Goal: Information Seeking & Learning: Learn about a topic

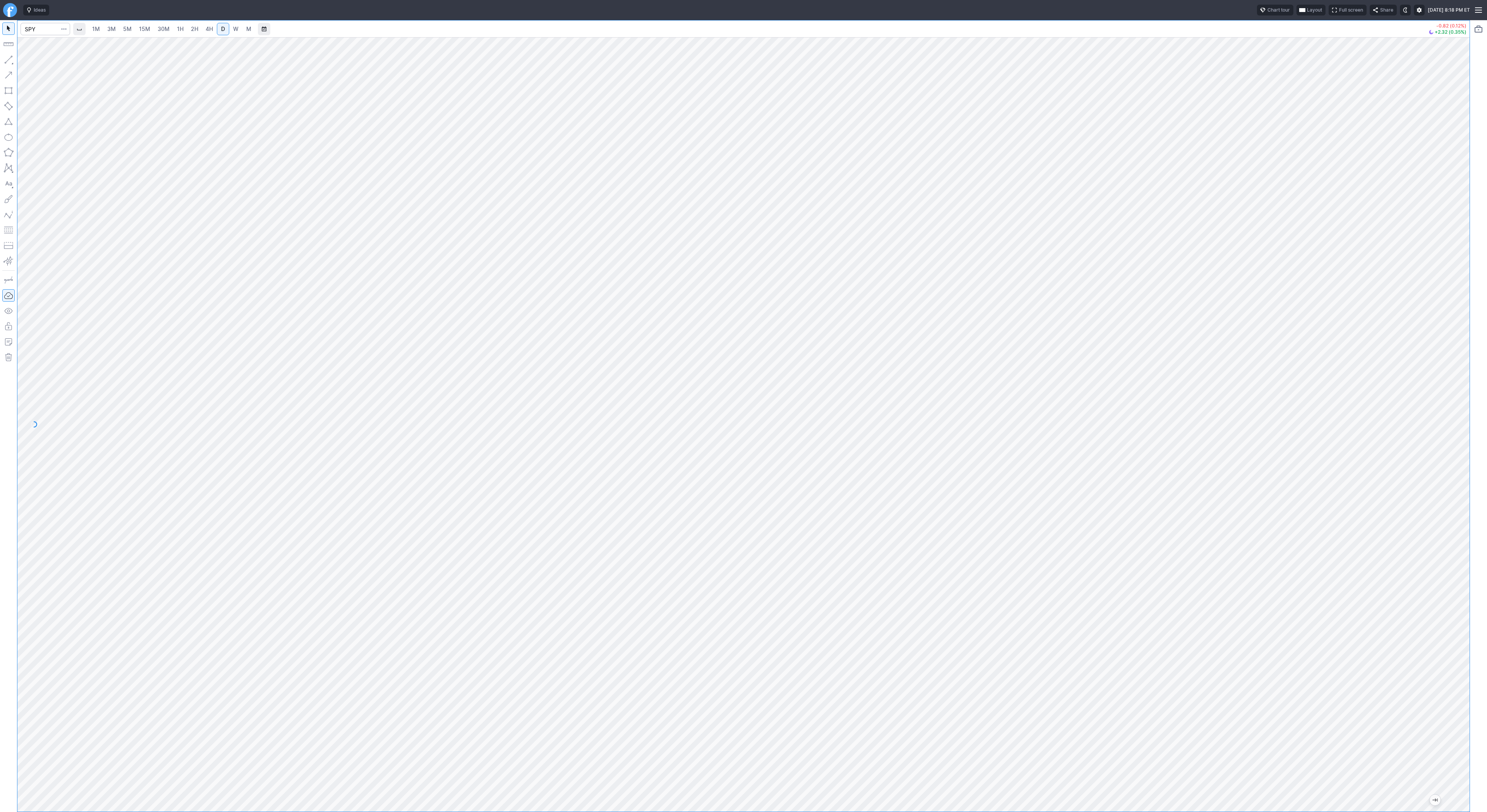
click at [206, 29] on span "4H" at bounding box center [209, 28] width 8 height 6
click at [221, 28] on span "D" at bounding box center [223, 29] width 5 height 8
click at [8, 59] on button "button" at bounding box center [8, 59] width 12 height 12
click at [11, 57] on button "button" at bounding box center [8, 59] width 12 height 12
click at [33, 62] on span "Line" at bounding box center [45, 61] width 31 height 8
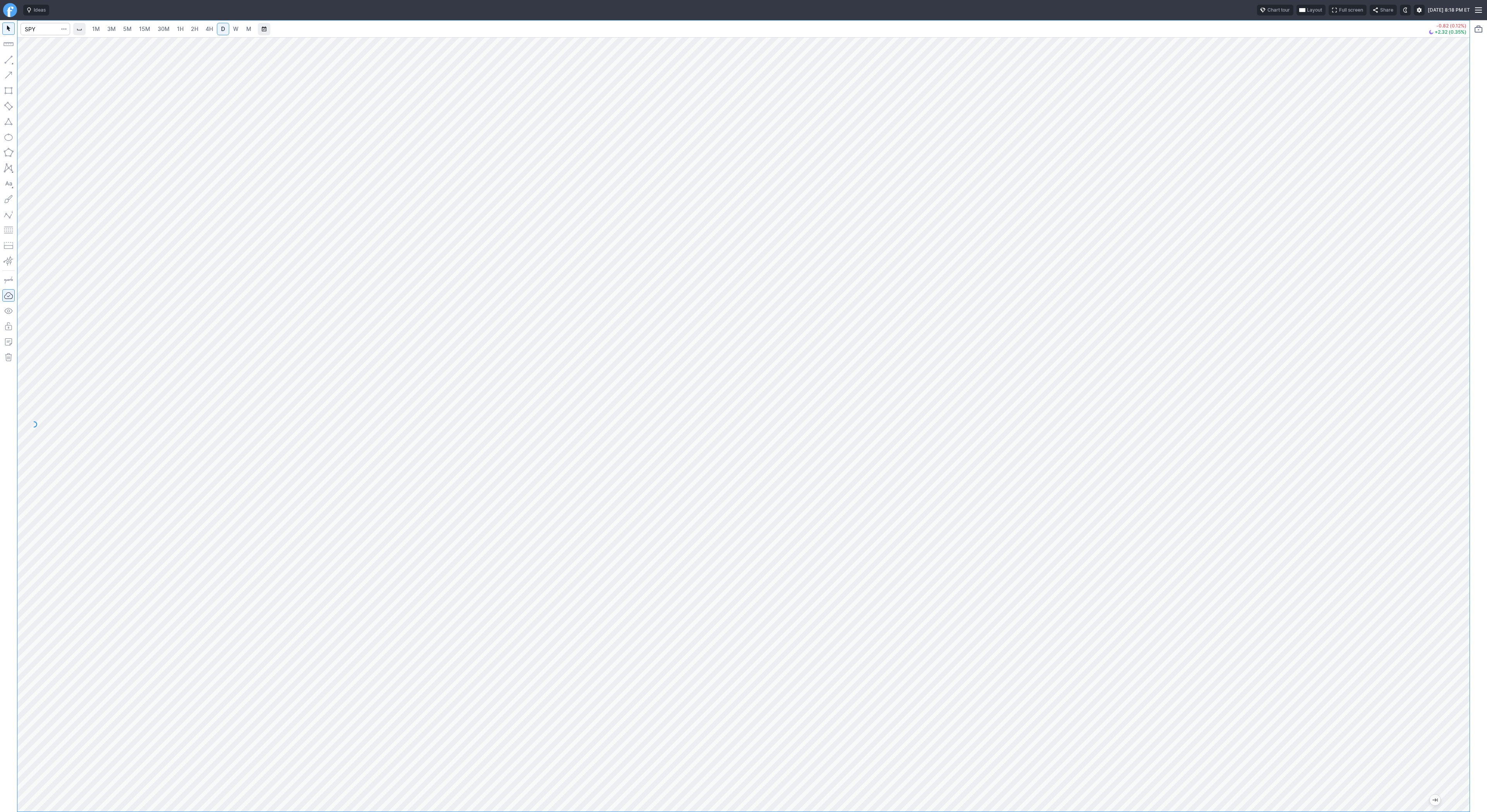
click at [10, 59] on button "button" at bounding box center [8, 59] width 12 height 12
click at [13, 56] on button "button" at bounding box center [8, 59] width 12 height 12
click at [182, 31] on span "1H" at bounding box center [180, 28] width 6 height 6
click at [31, 31] on input "Search" at bounding box center [46, 29] width 50 height 12
type input "@es"
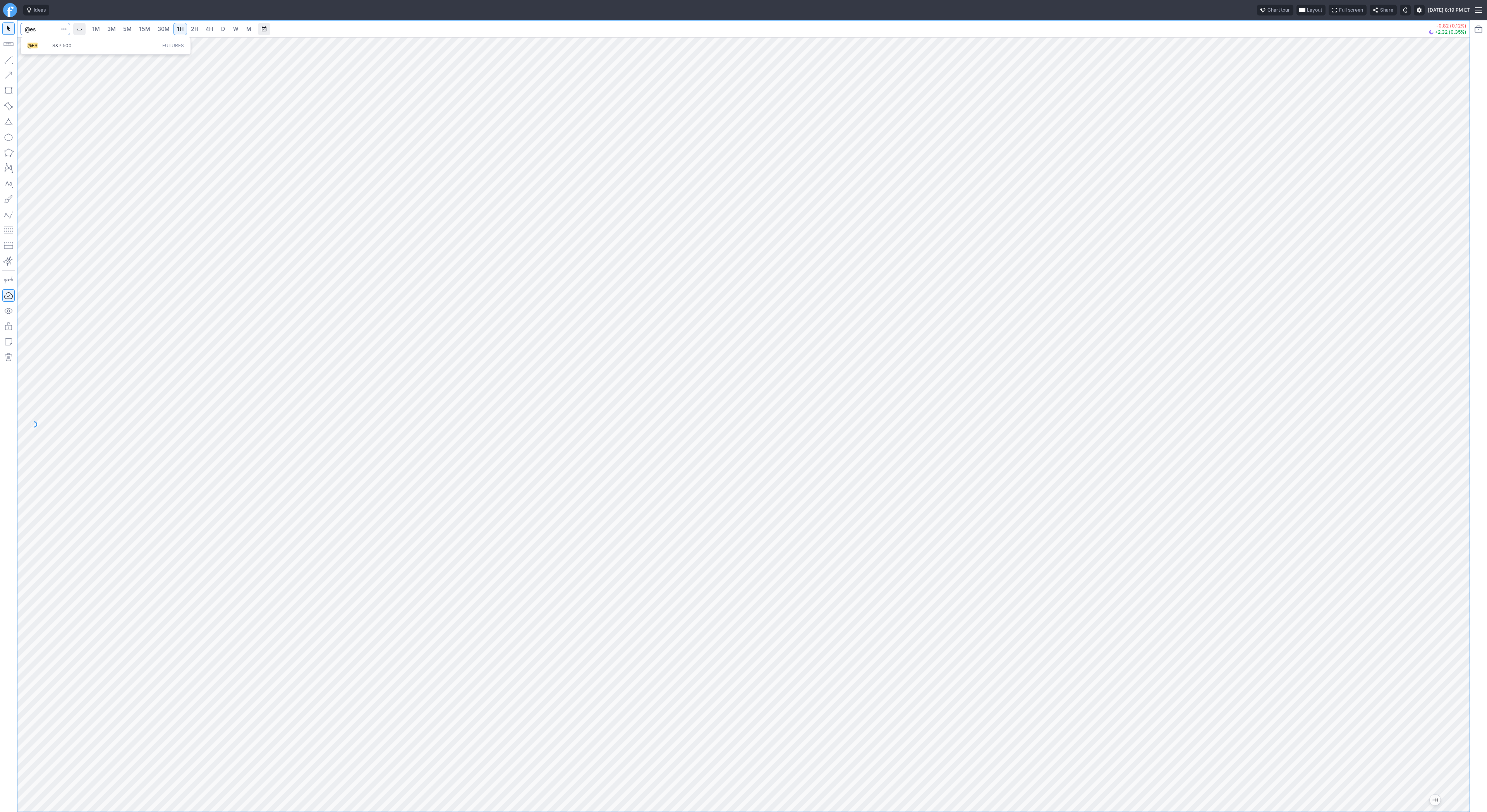
click at [61, 46] on span "S&P 500" at bounding box center [62, 46] width 20 height 6
click at [109, 30] on span "3M" at bounding box center [111, 28] width 9 height 6
click at [154, 34] on link "30M" at bounding box center [163, 29] width 19 height 12
click at [6, 57] on button "button" at bounding box center [8, 59] width 12 height 12
click at [5, 57] on button "button" at bounding box center [8, 59] width 12 height 12
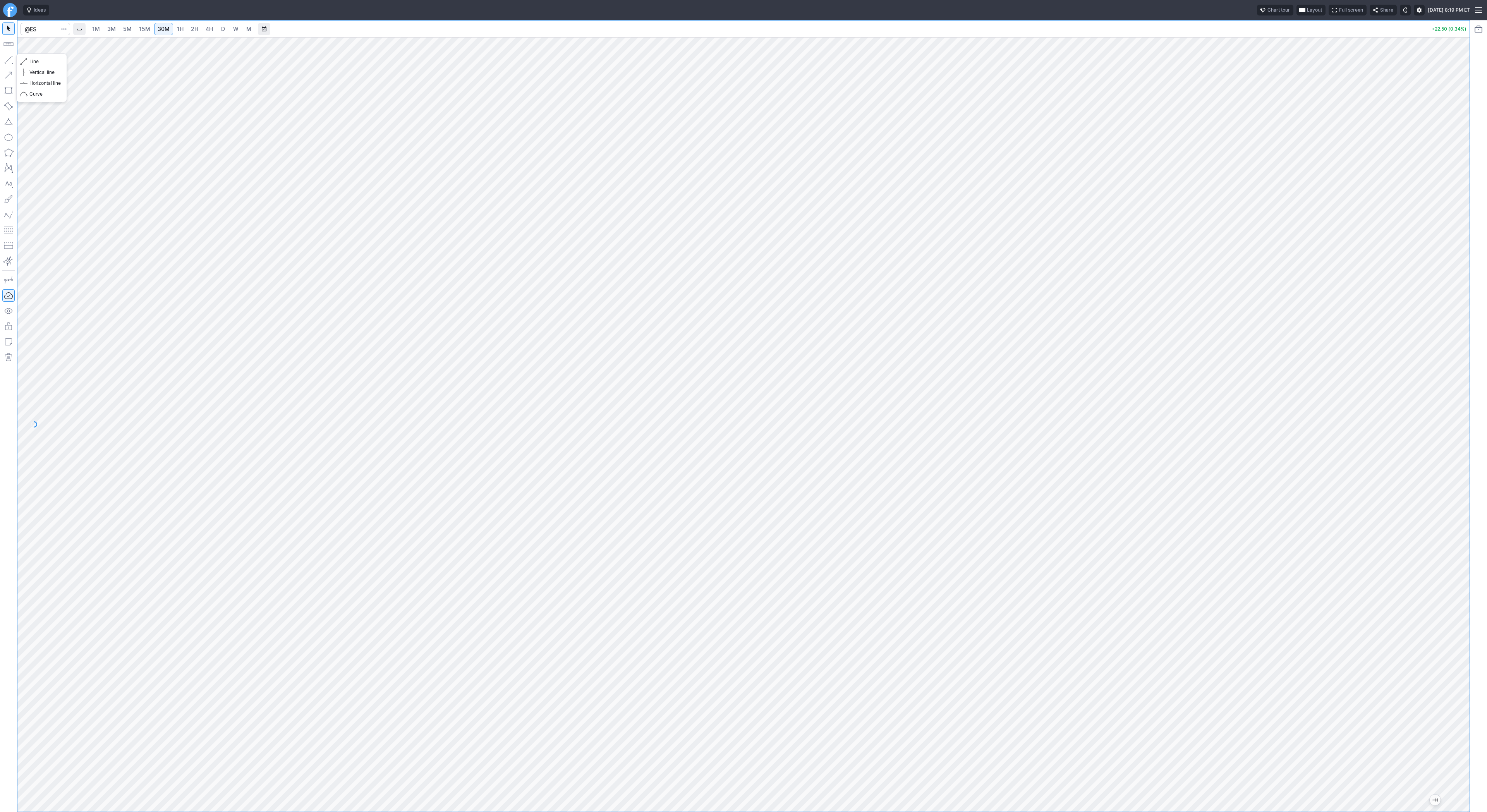
click at [9, 58] on button "button" at bounding box center [8, 59] width 12 height 12
drag, startPoint x: 1463, startPoint y: 432, endPoint x: 1473, endPoint y: 530, distance: 98.5
click at [1475, 532] on div "1M 3M 5M 15M 30M 1H 2H 4H D W M +22.00 (0.33%)" at bounding box center [744, 416] width 1487 height 792
click at [40, 29] on input "Search" at bounding box center [46, 29] width 50 height 12
type input "nvda"
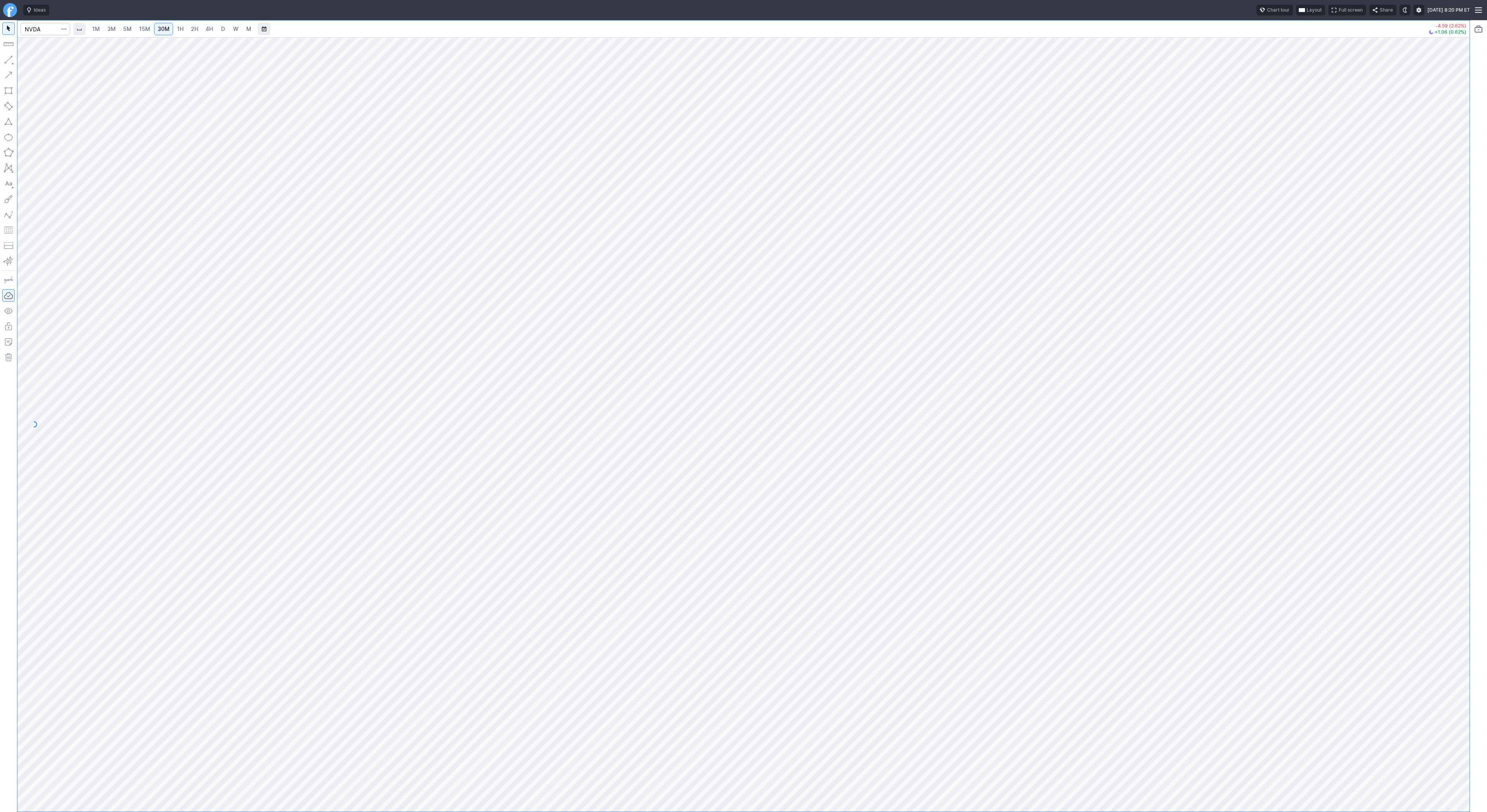
click at [222, 30] on span "D" at bounding box center [223, 28] width 4 height 6
click at [208, 28] on span "4H" at bounding box center [209, 28] width 8 height 6
click at [8, 58] on button "button" at bounding box center [8, 59] width 12 height 12
click at [8, 56] on button "button" at bounding box center [8, 59] width 12 height 12
drag, startPoint x: 3, startPoint y: 57, endPoint x: 7, endPoint y: 63, distance: 7.2
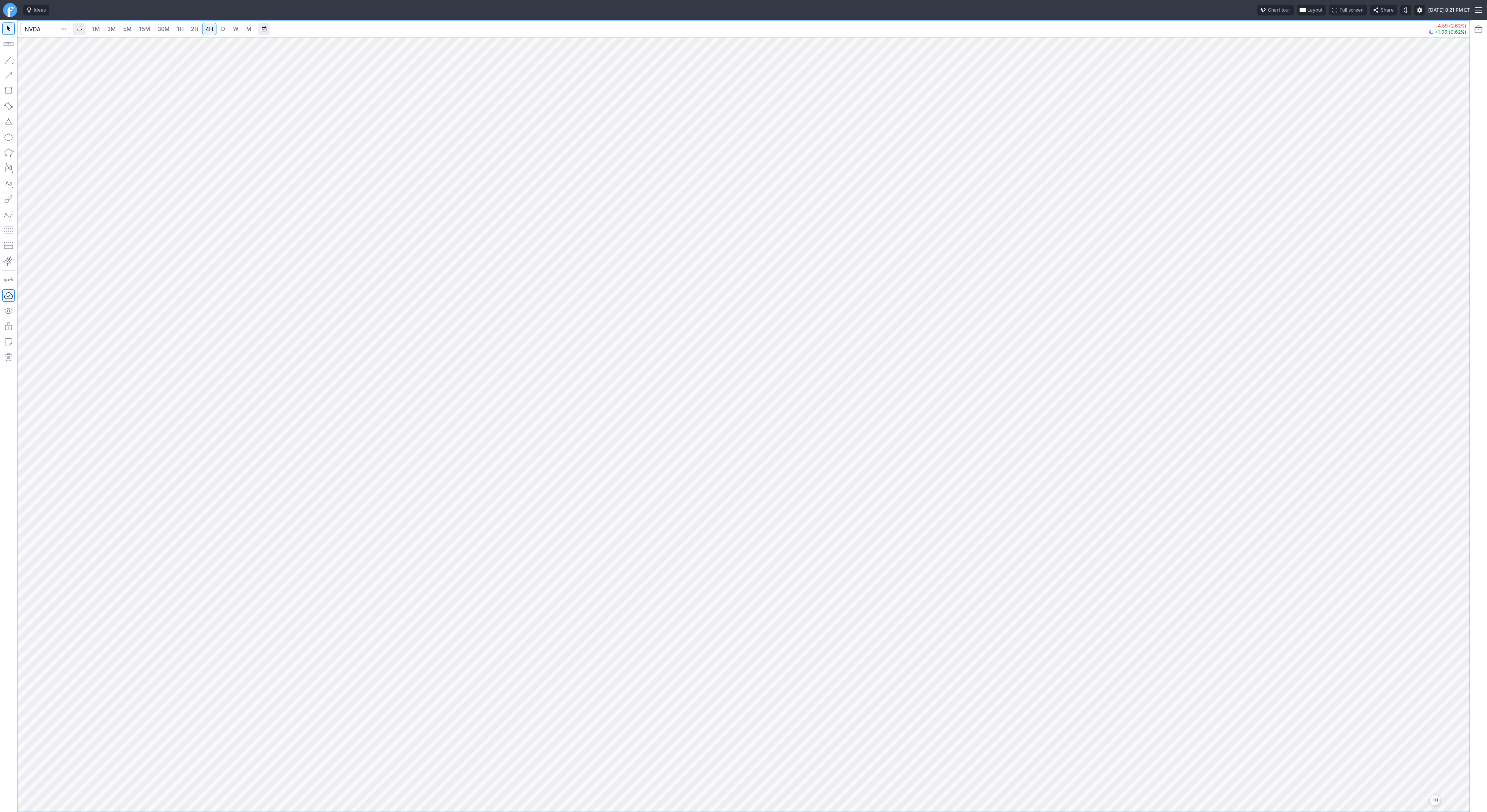
click at [3, 58] on button "button" at bounding box center [8, 59] width 12 height 12
click at [42, 62] on span "Line" at bounding box center [45, 61] width 31 height 8
click at [47, 32] on input "Search" at bounding box center [46, 29] width 50 height 12
type input "pltr"
click at [4, 62] on button "button" at bounding box center [8, 59] width 12 height 12
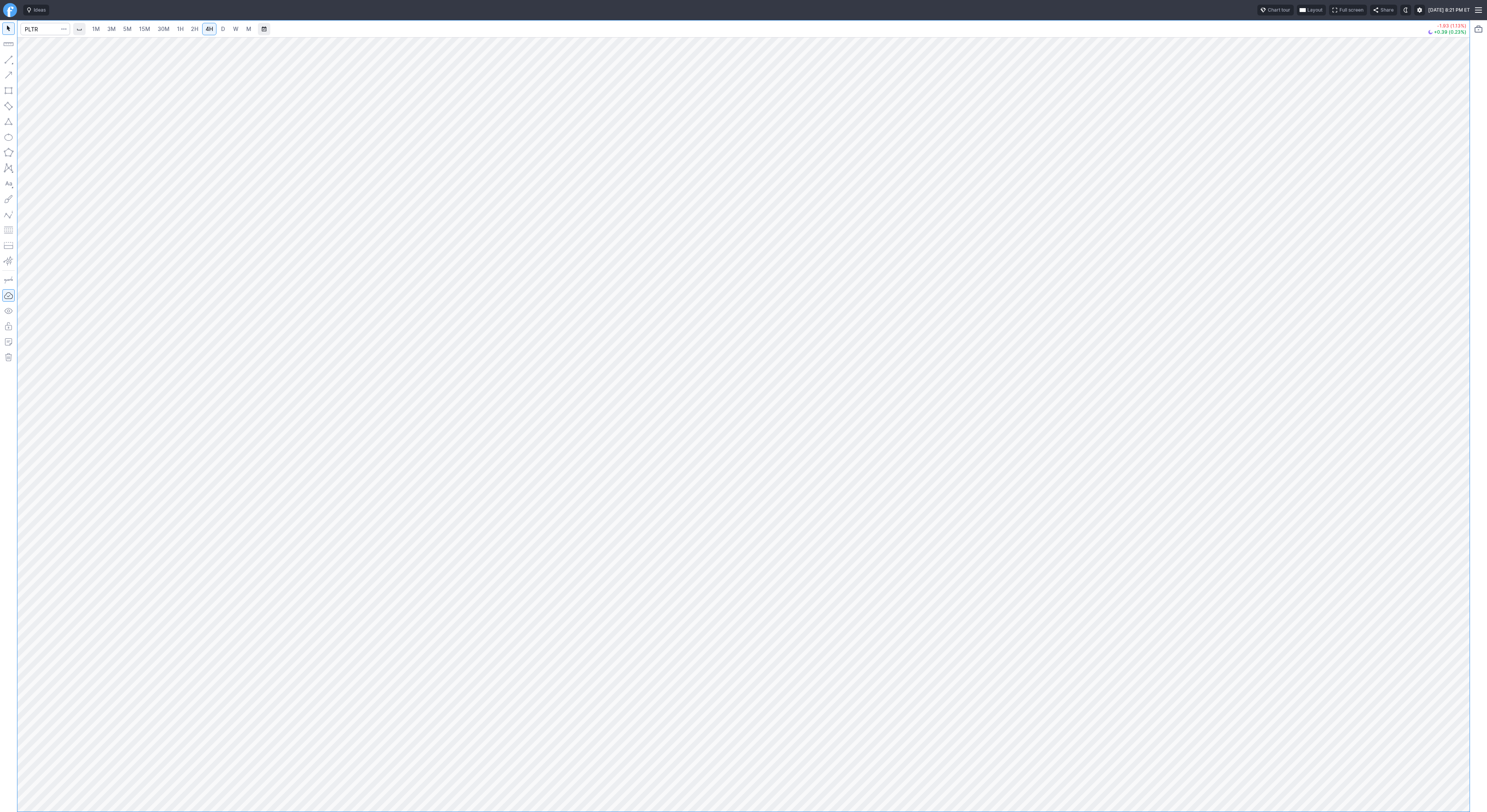
click at [8, 62] on button "button" at bounding box center [8, 59] width 12 height 12
click at [8, 58] on button "button" at bounding box center [8, 59] width 12 height 12
click at [9, 59] on button "button" at bounding box center [8, 59] width 12 height 12
click at [49, 35] on input "Search" at bounding box center [46, 29] width 50 height 12
click at [48, 32] on input "Search" at bounding box center [46, 29] width 50 height 12
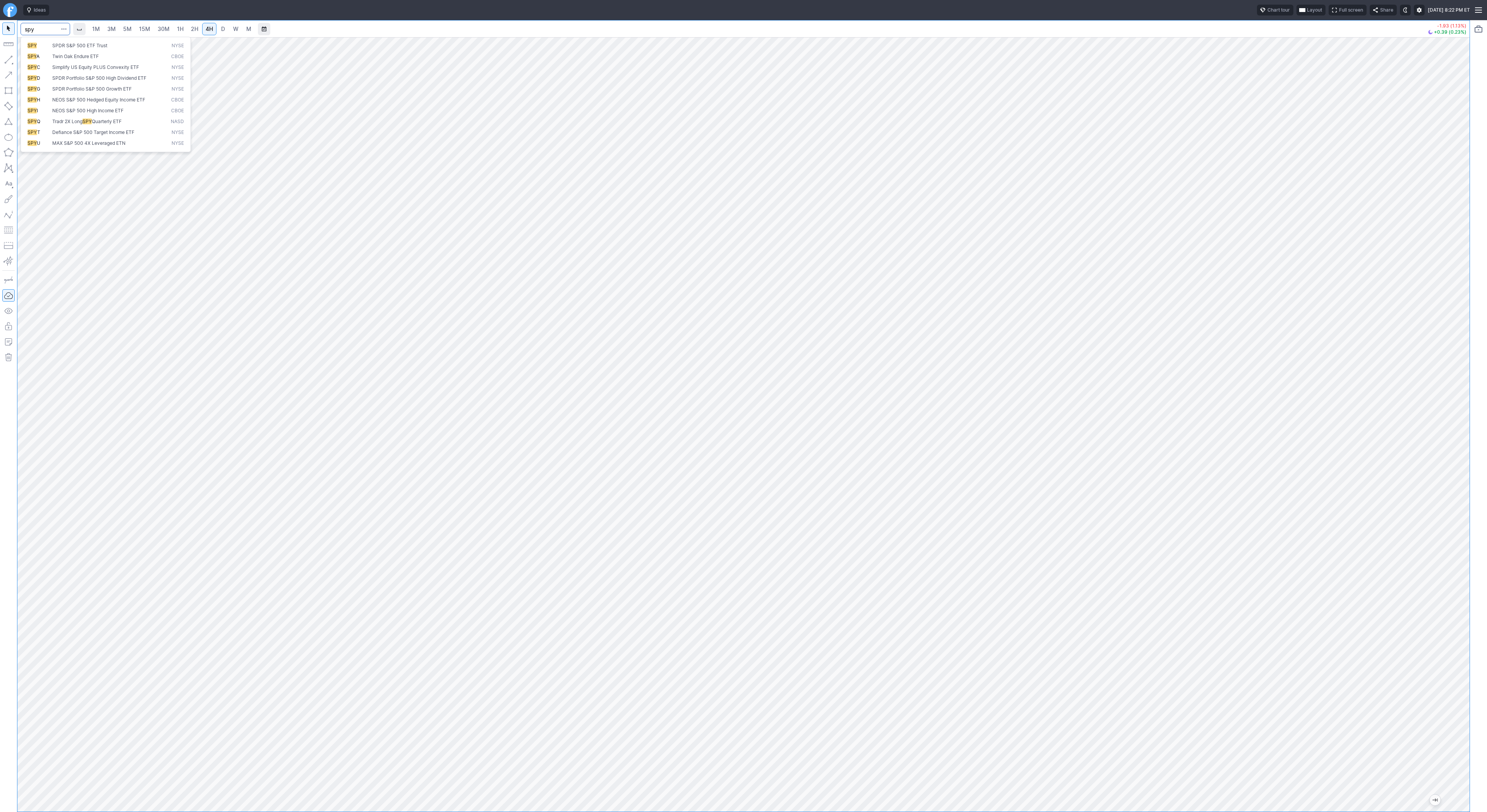
type input "spy"
drag, startPoint x: 1461, startPoint y: 283, endPoint x: 1466, endPoint y: 384, distance: 101.1
click at [1466, 385] on div at bounding box center [1462, 422] width 16 height 755
click at [191, 29] on span "2H" at bounding box center [195, 28] width 8 height 6
drag, startPoint x: 12, startPoint y: 61, endPoint x: 44, endPoint y: 82, distance: 38.3
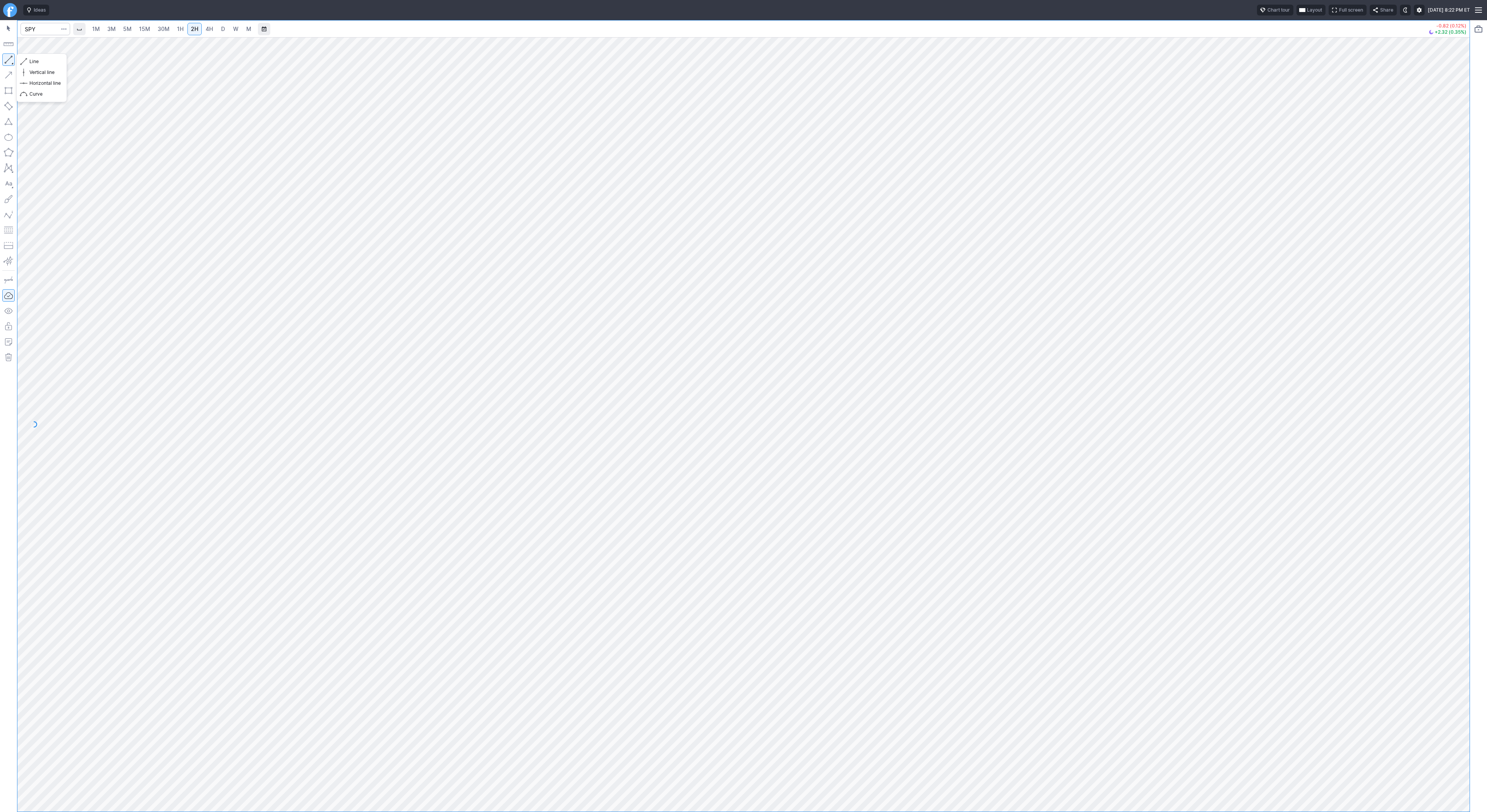
click at [12, 61] on button "button" at bounding box center [8, 59] width 12 height 12
click at [11, 56] on button "button" at bounding box center [8, 59] width 12 height 12
click at [46, 28] on input "Search" at bounding box center [46, 29] width 50 height 12
type input "@eth"
click at [59, 46] on span "Ethereum / USD" at bounding box center [76, 46] width 35 height 6
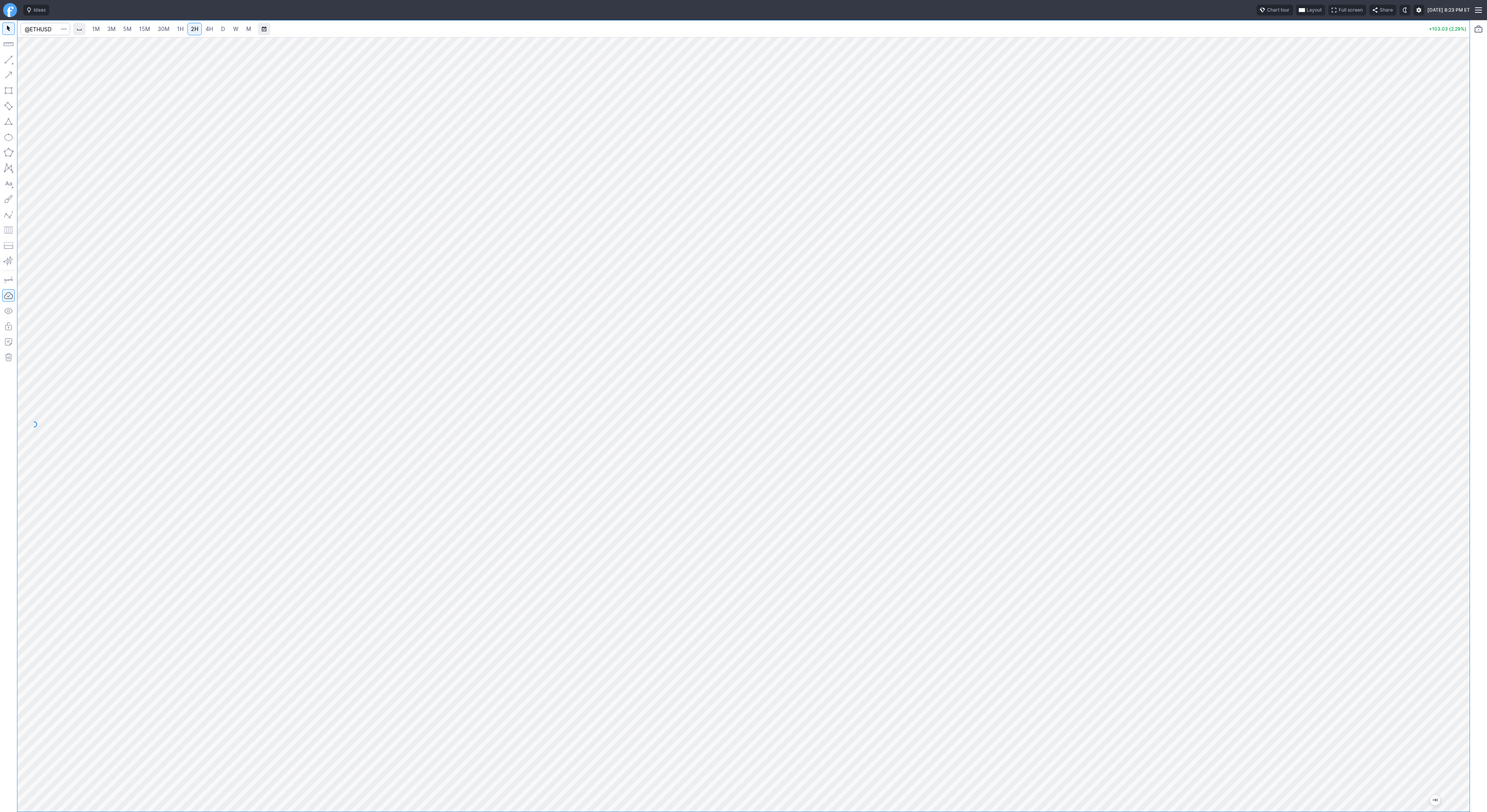
click at [6, 62] on button "button" at bounding box center [8, 59] width 12 height 12
click at [166, 29] on span "30M" at bounding box center [163, 28] width 12 height 6
drag, startPoint x: 5, startPoint y: 57, endPoint x: 34, endPoint y: 76, distance: 34.7
click at [6, 59] on button "button" at bounding box center [8, 59] width 12 height 12
click at [8, 62] on button "button" at bounding box center [8, 59] width 12 height 12
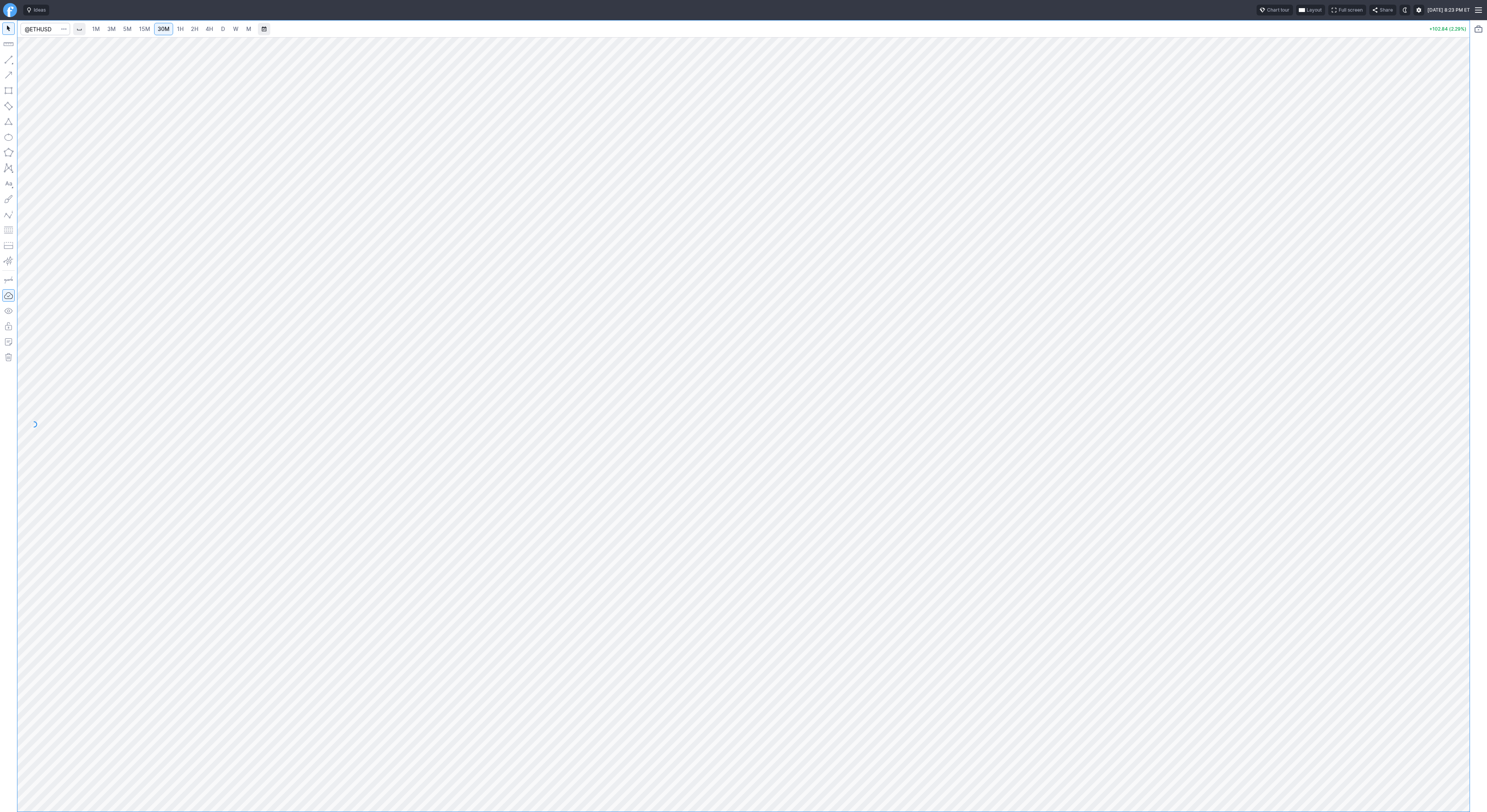
drag, startPoint x: 5, startPoint y: 58, endPoint x: 10, endPoint y: 65, distance: 8.6
click at [6, 59] on button "button" at bounding box center [8, 59] width 12 height 12
drag, startPoint x: 1464, startPoint y: 548, endPoint x: 1466, endPoint y: 644, distance: 96.0
click at [1466, 644] on div at bounding box center [1462, 422] width 16 height 755
click at [28, 29] on input "Search" at bounding box center [46, 29] width 50 height 12
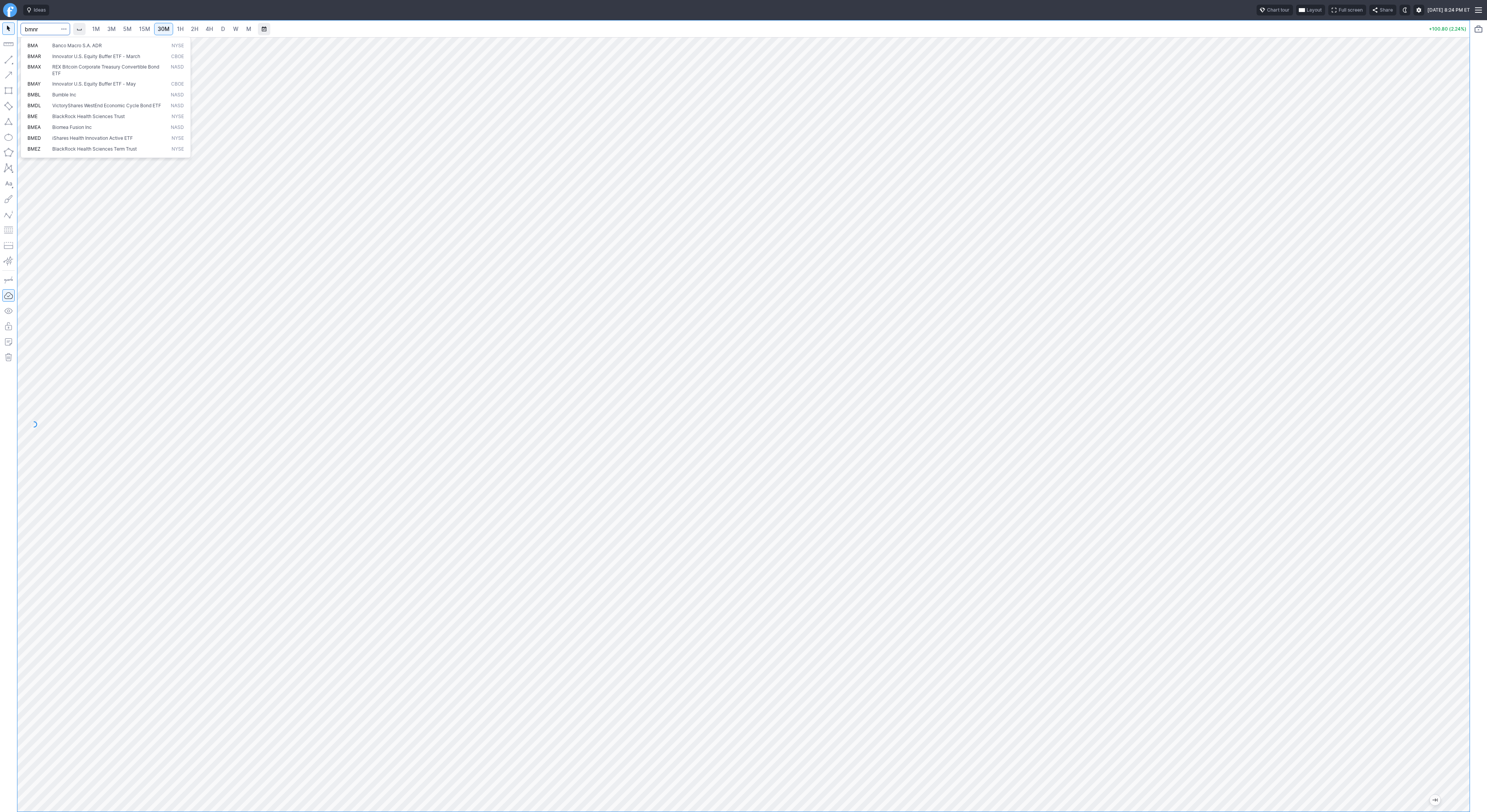
type input "bmnr"
click at [154, 28] on link "30M" at bounding box center [163, 29] width 19 height 12
click at [144, 29] on span "15M" at bounding box center [144, 28] width 11 height 6
click at [133, 30] on link "5M" at bounding box center [127, 29] width 16 height 12
click at [156, 28] on link "30M" at bounding box center [163, 29] width 19 height 12
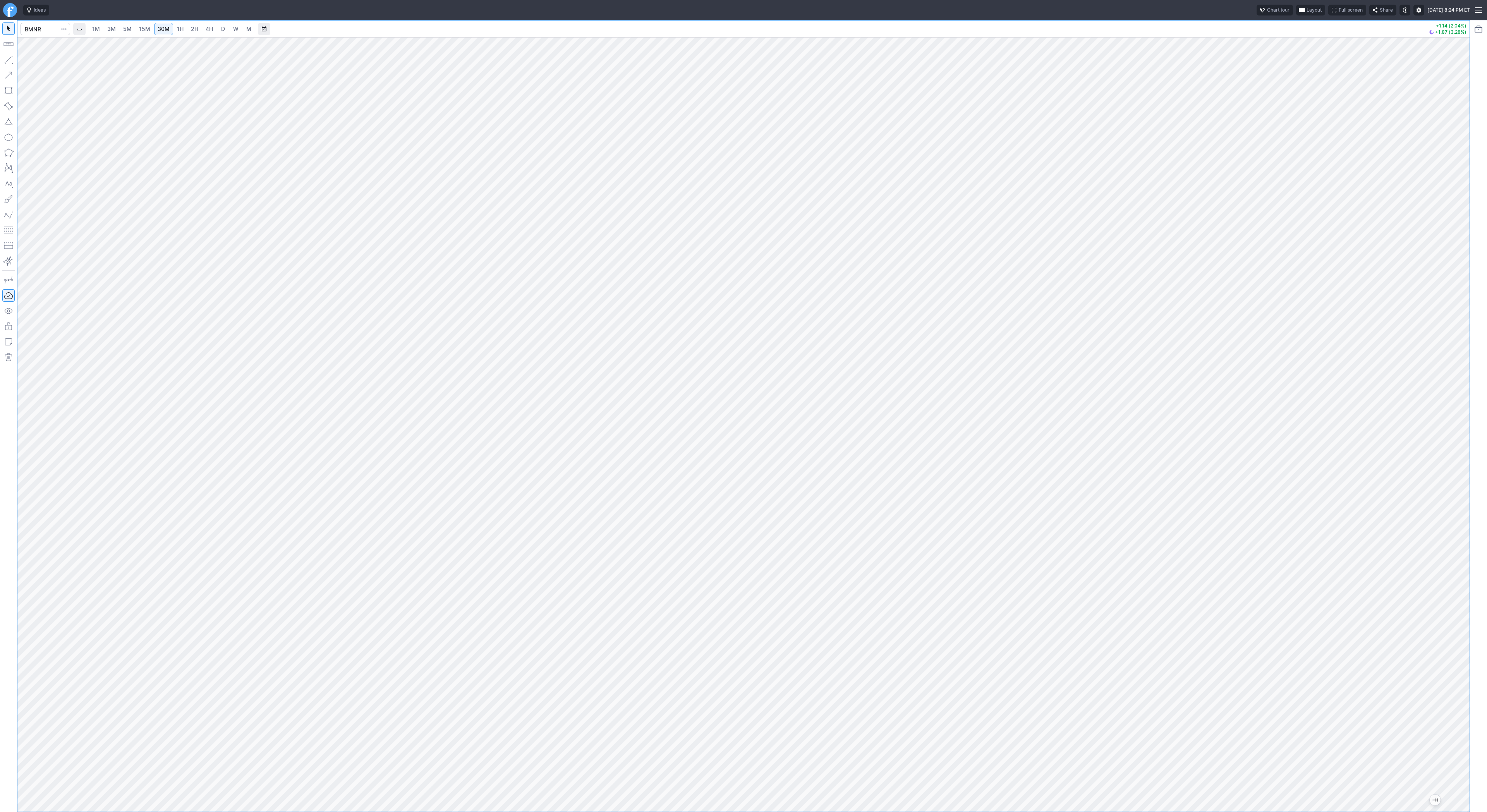
click at [3, 58] on button "button" at bounding box center [8, 59] width 12 height 12
click at [12, 60] on button "button" at bounding box center [8, 59] width 12 height 12
click at [11, 59] on button "button" at bounding box center [8, 59] width 12 height 12
click at [8, 58] on button "button" at bounding box center [8, 59] width 12 height 12
drag, startPoint x: 10, startPoint y: 55, endPoint x: 31, endPoint y: 84, distance: 35.8
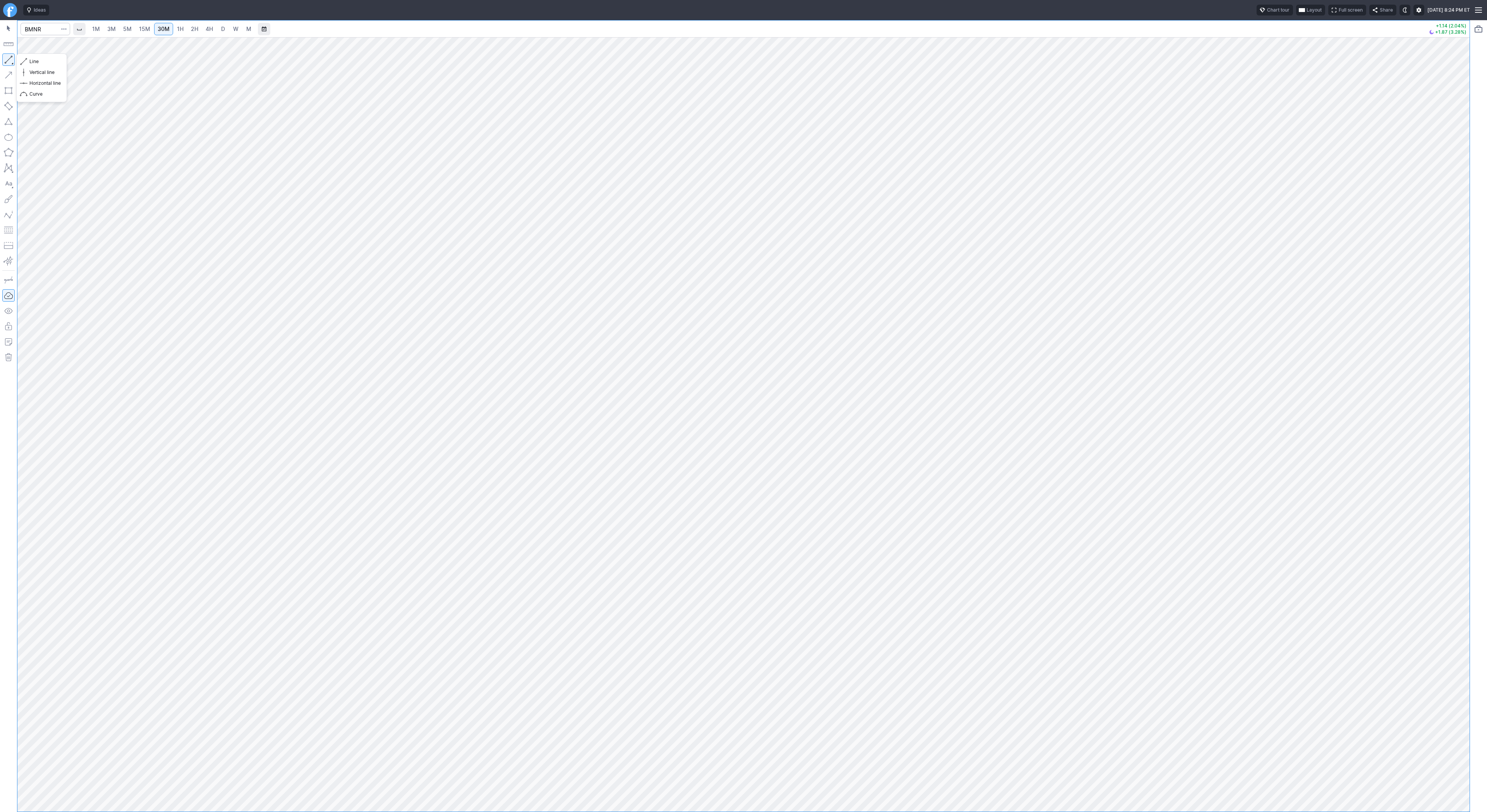
click at [10, 58] on button "button" at bounding box center [8, 59] width 12 height 12
drag, startPoint x: 3, startPoint y: 59, endPoint x: 13, endPoint y: 90, distance: 32.6
click at [3, 59] on button "button" at bounding box center [8, 59] width 12 height 12
drag, startPoint x: 8, startPoint y: 57, endPoint x: 38, endPoint y: 84, distance: 40.4
click at [8, 58] on button "button" at bounding box center [8, 59] width 12 height 12
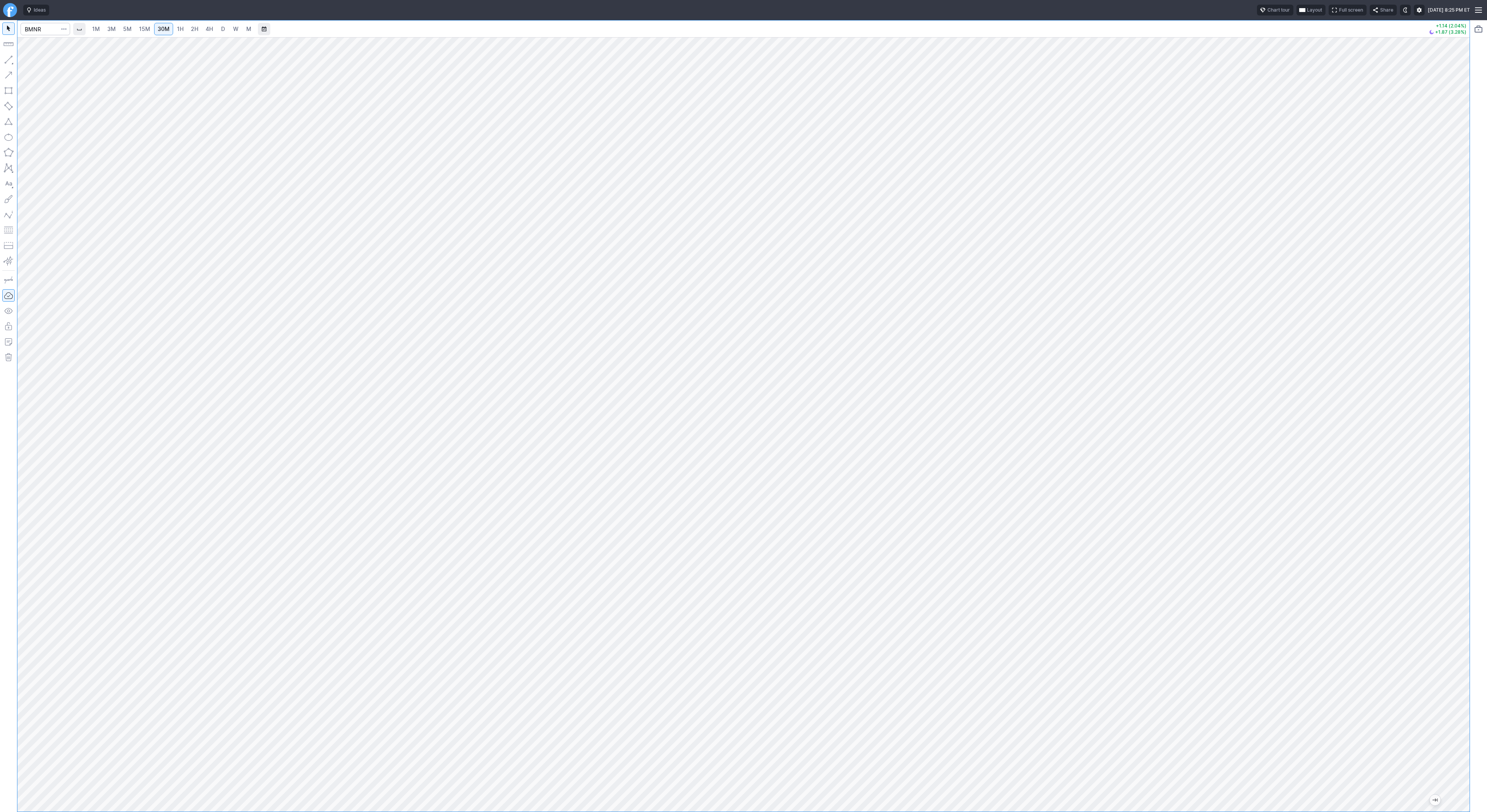
click at [151, 29] on link "15M" at bounding box center [145, 29] width 18 height 12
click at [159, 25] on span "30M" at bounding box center [163, 28] width 12 height 6
drag, startPoint x: 5, startPoint y: 61, endPoint x: 18, endPoint y: 87, distance: 29.1
click at [5, 62] on button "button" at bounding box center [8, 59] width 12 height 12
drag, startPoint x: 8, startPoint y: 57, endPoint x: 11, endPoint y: 65, distance: 8.5
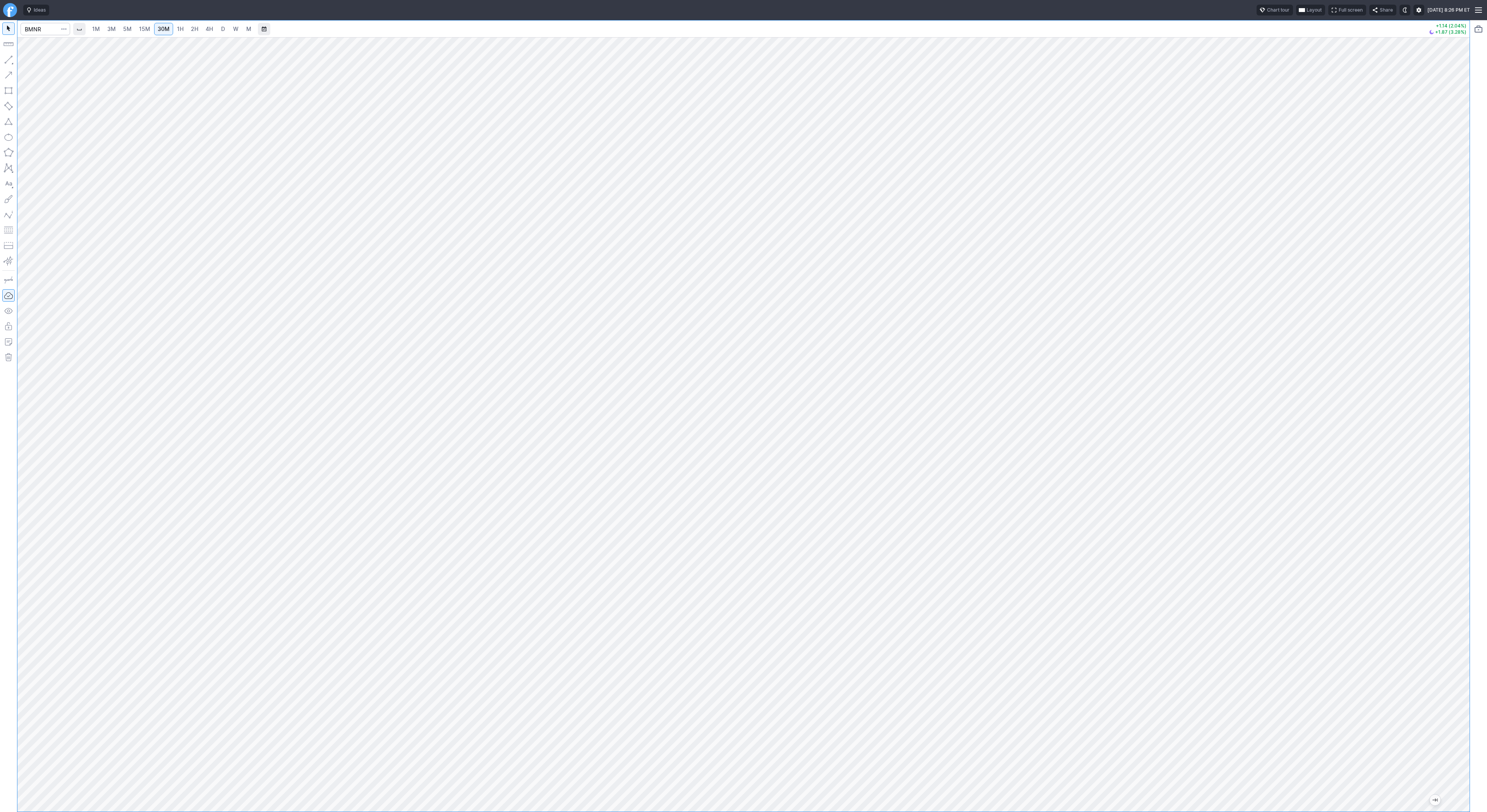
click at [8, 57] on button "button" at bounding box center [8, 59] width 12 height 12
click at [9, 61] on button "button" at bounding box center [8, 59] width 12 height 12
click at [31, 28] on input "Search" at bounding box center [46, 29] width 50 height 12
type input "qs"
click at [203, 29] on link "4H" at bounding box center [209, 29] width 14 height 12
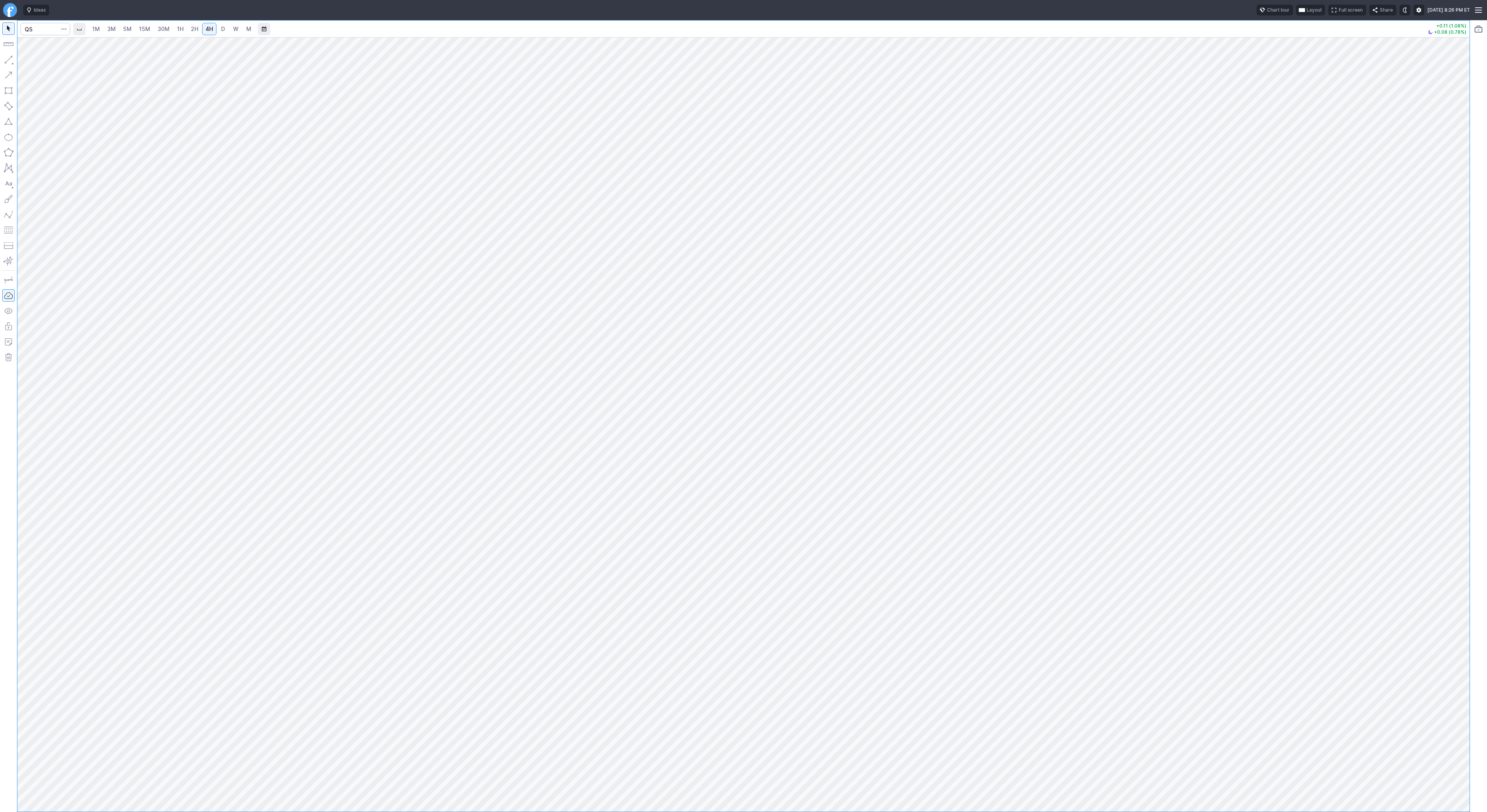
click at [221, 29] on span "D" at bounding box center [223, 29] width 5 height 8
click at [5, 59] on button "button" at bounding box center [8, 59] width 12 height 12
click at [6, 59] on button "button" at bounding box center [8, 59] width 12 height 12
click at [4, 56] on button "button" at bounding box center [8, 59] width 12 height 12
click at [128, 31] on span "5M" at bounding box center [127, 28] width 9 height 6
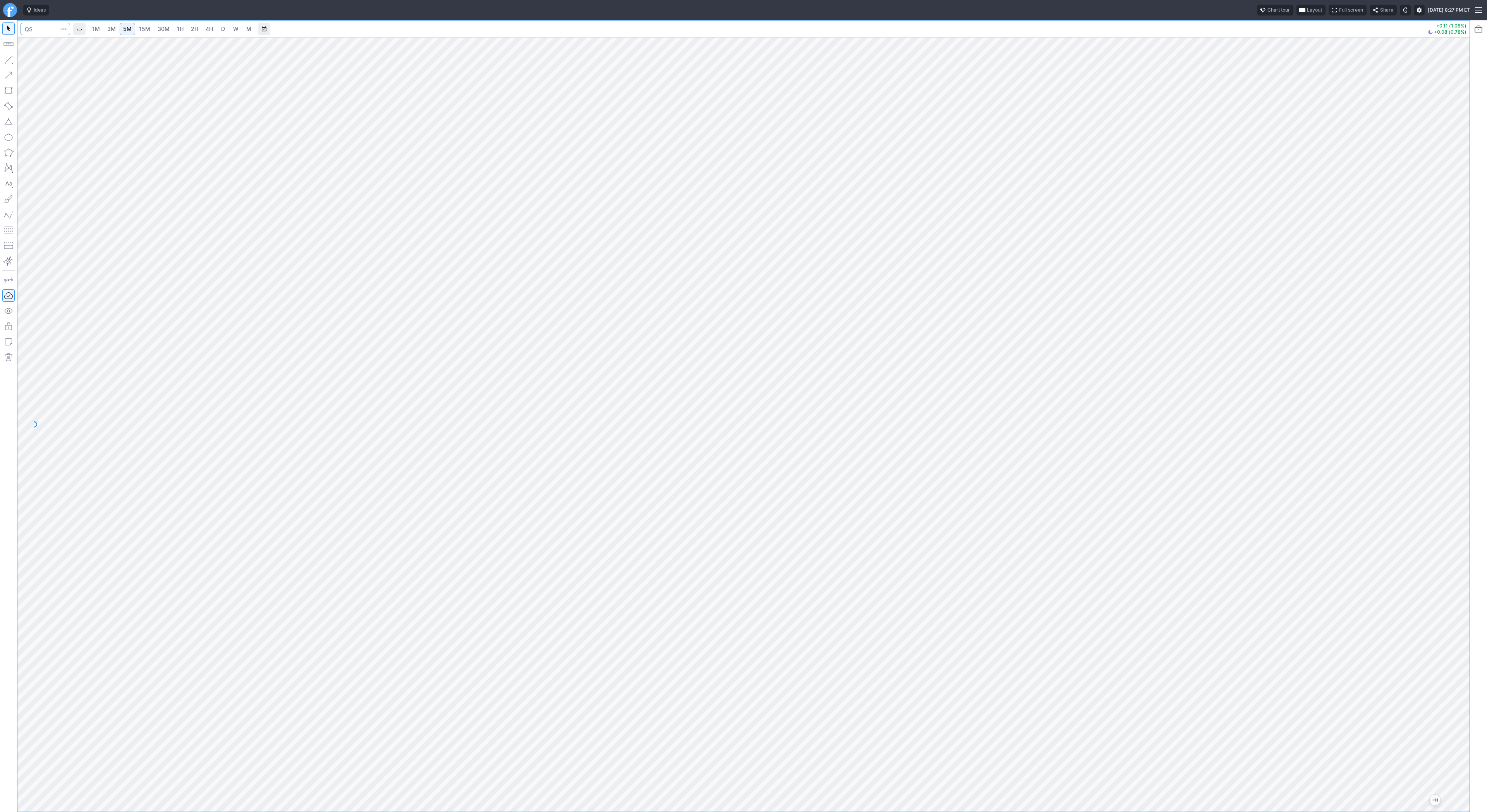
click at [43, 31] on input "Search" at bounding box center [46, 29] width 50 height 12
type input "btcusd"
click at [50, 46] on span "BTCUSD" at bounding box center [42, 46] width 20 height 6
click at [191, 28] on span "2H" at bounding box center [195, 28] width 8 height 6
click at [6, 61] on button "button" at bounding box center [8, 59] width 12 height 12
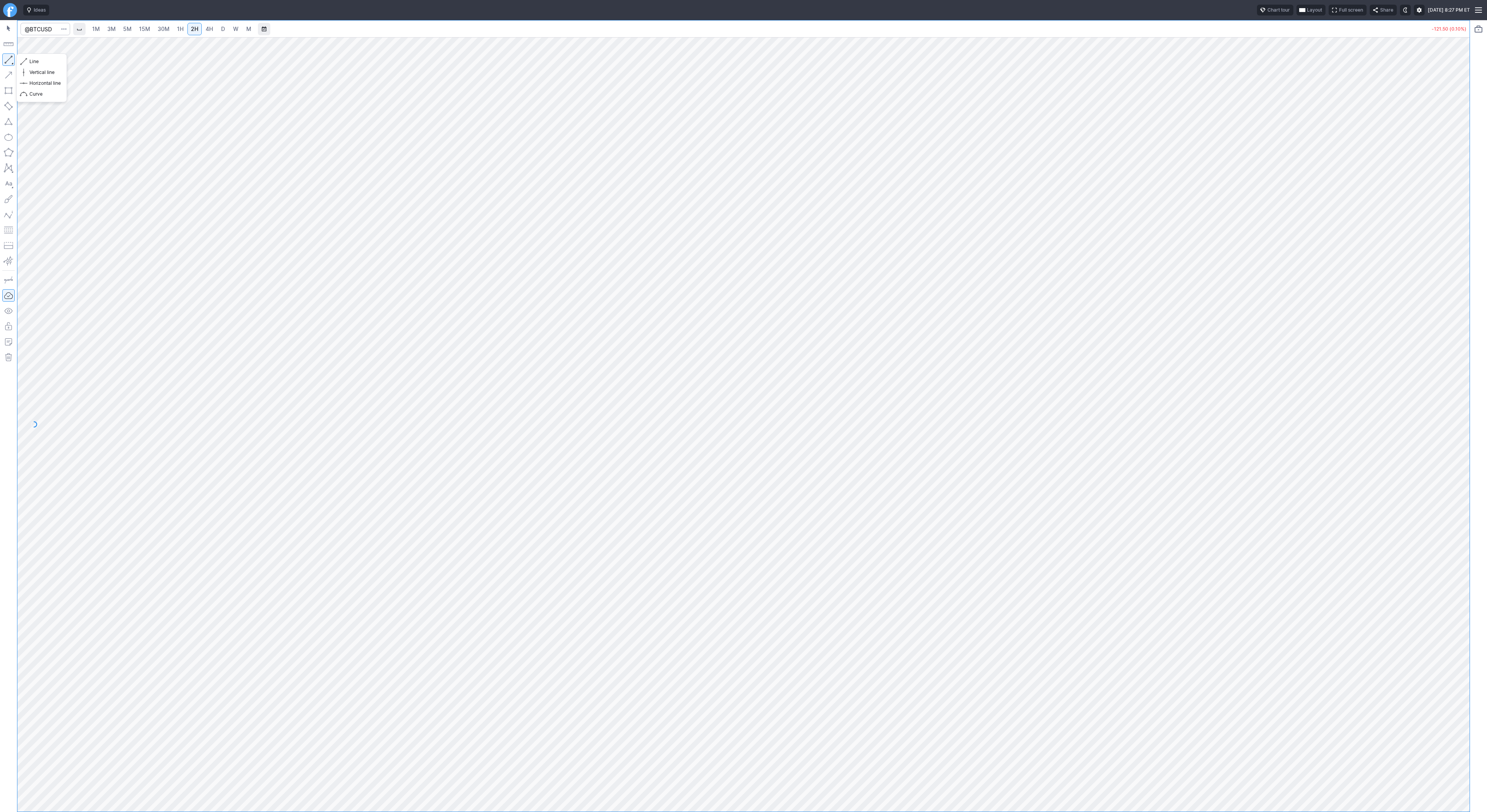
click at [6, 58] on button "button" at bounding box center [8, 59] width 12 height 12
drag, startPoint x: 12, startPoint y: 58, endPoint x: 40, endPoint y: 78, distance: 34.4
click at [12, 58] on button "button" at bounding box center [8, 59] width 12 height 12
click at [10, 60] on button "button" at bounding box center [8, 59] width 12 height 12
click at [207, 31] on span "4H" at bounding box center [209, 28] width 8 height 6
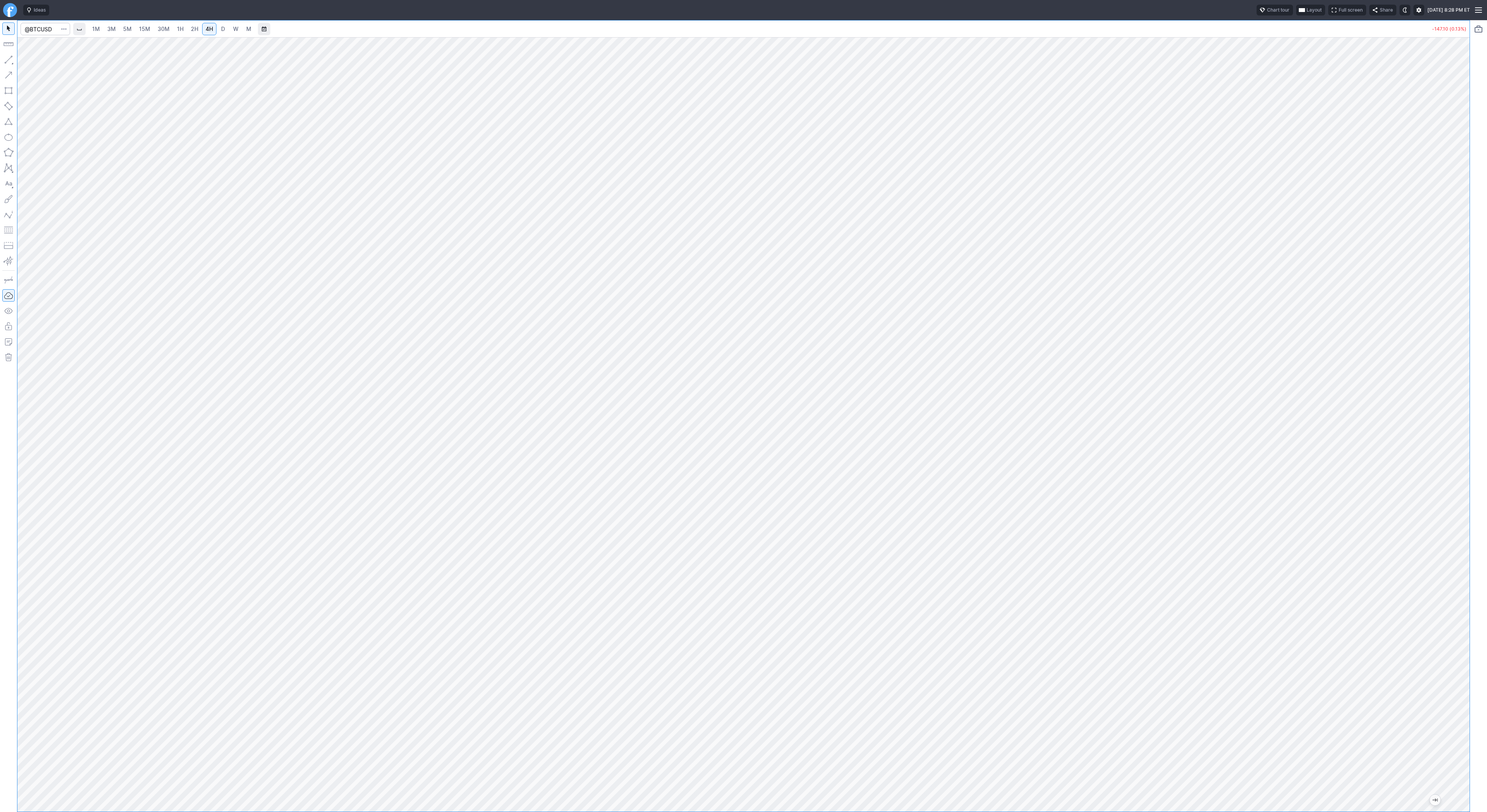
click at [221, 28] on span "D" at bounding box center [223, 28] width 4 height 6
click at [208, 32] on span "4H" at bounding box center [209, 29] width 8 height 8
click at [4, 60] on button "button" at bounding box center [8, 59] width 12 height 12
click at [34, 63] on span "Line" at bounding box center [45, 61] width 31 height 8
drag, startPoint x: 1462, startPoint y: 459, endPoint x: 1472, endPoint y: 545, distance: 86.6
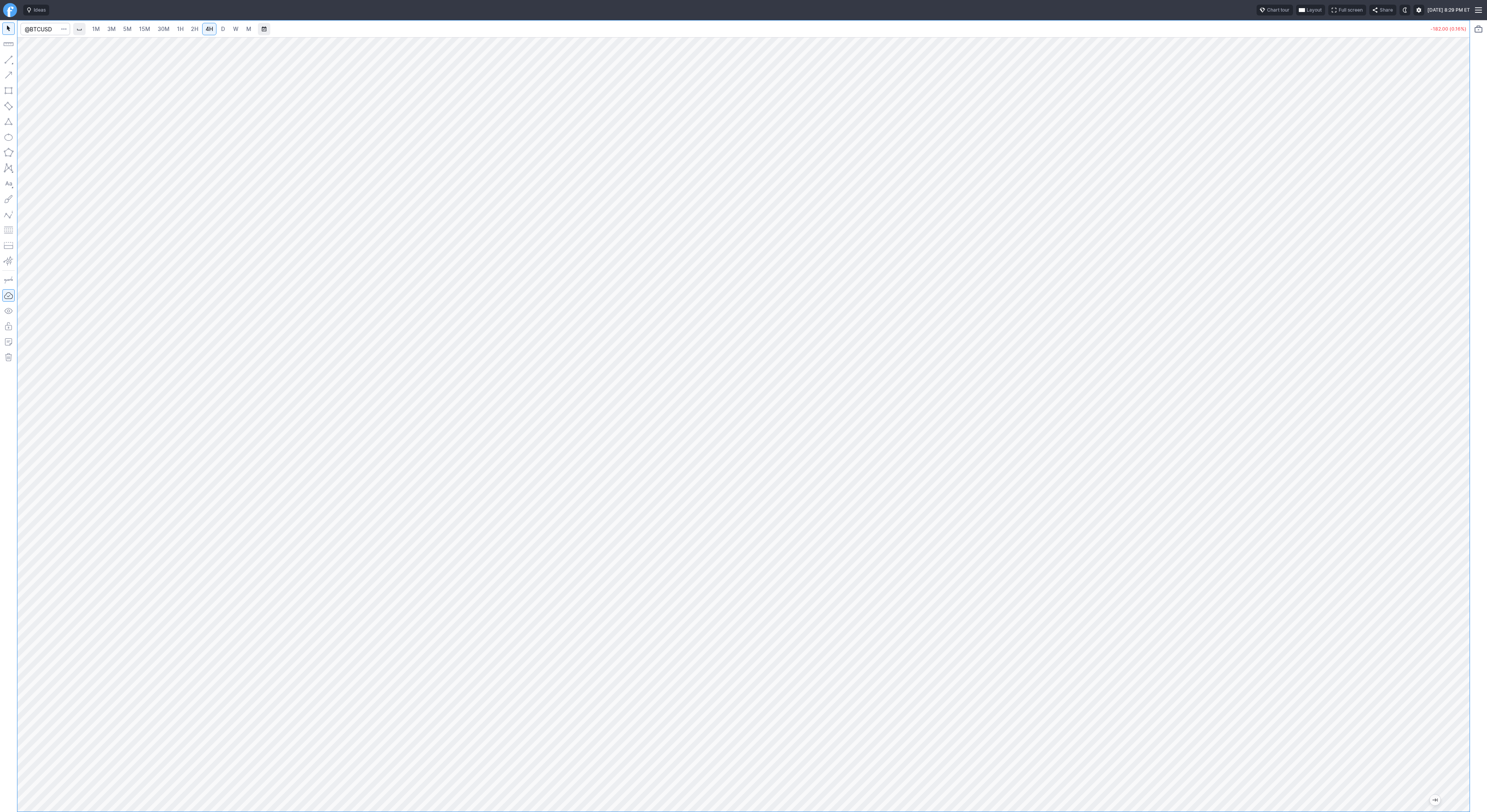
click at [1473, 547] on div "1M 3M 5M 15M 30M 1H 2H 4H D W M -182.00 (0.16%)" at bounding box center [744, 416] width 1487 height 792
click at [29, 61] on span "Line" at bounding box center [45, 61] width 31 height 8
drag, startPoint x: 1458, startPoint y: 326, endPoint x: 1458, endPoint y: 422, distance: 96.0
click at [1459, 424] on div at bounding box center [1462, 422] width 16 height 755
drag, startPoint x: 1462, startPoint y: 343, endPoint x: 1467, endPoint y: 416, distance: 73.2
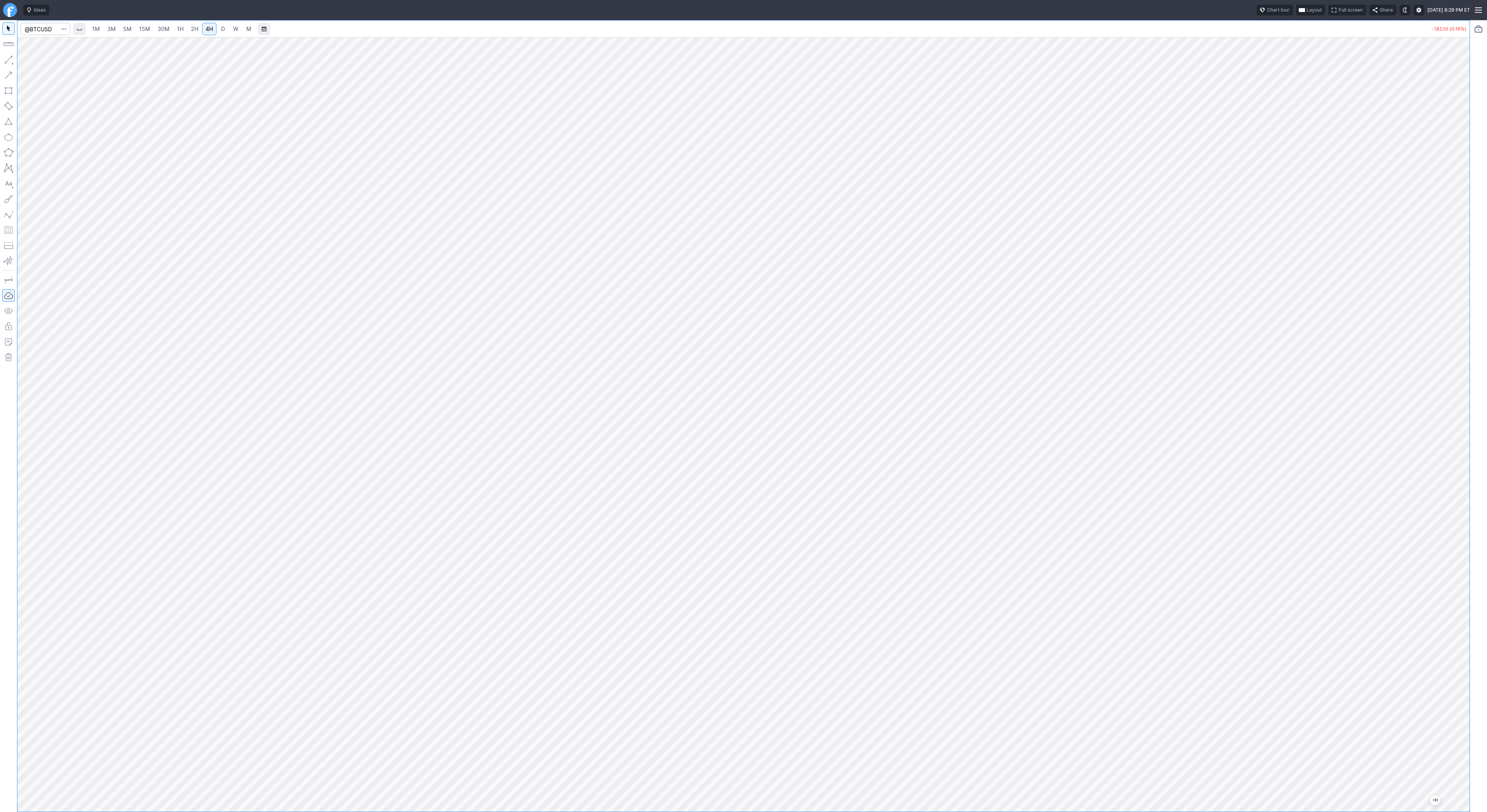
click at [1467, 424] on div at bounding box center [1462, 422] width 16 height 755
click at [1287, 29] on div "1M 3M 5M 15M 30M 1H 2H 4H D W M -208.80 (0.18%)" at bounding box center [744, 416] width 1452 height 791
drag, startPoint x: 1461, startPoint y: 203, endPoint x: 1459, endPoint y: 245, distance: 42.0
click at [1459, 245] on div at bounding box center [1462, 422] width 16 height 755
click at [10, 61] on button "button" at bounding box center [8, 59] width 12 height 12
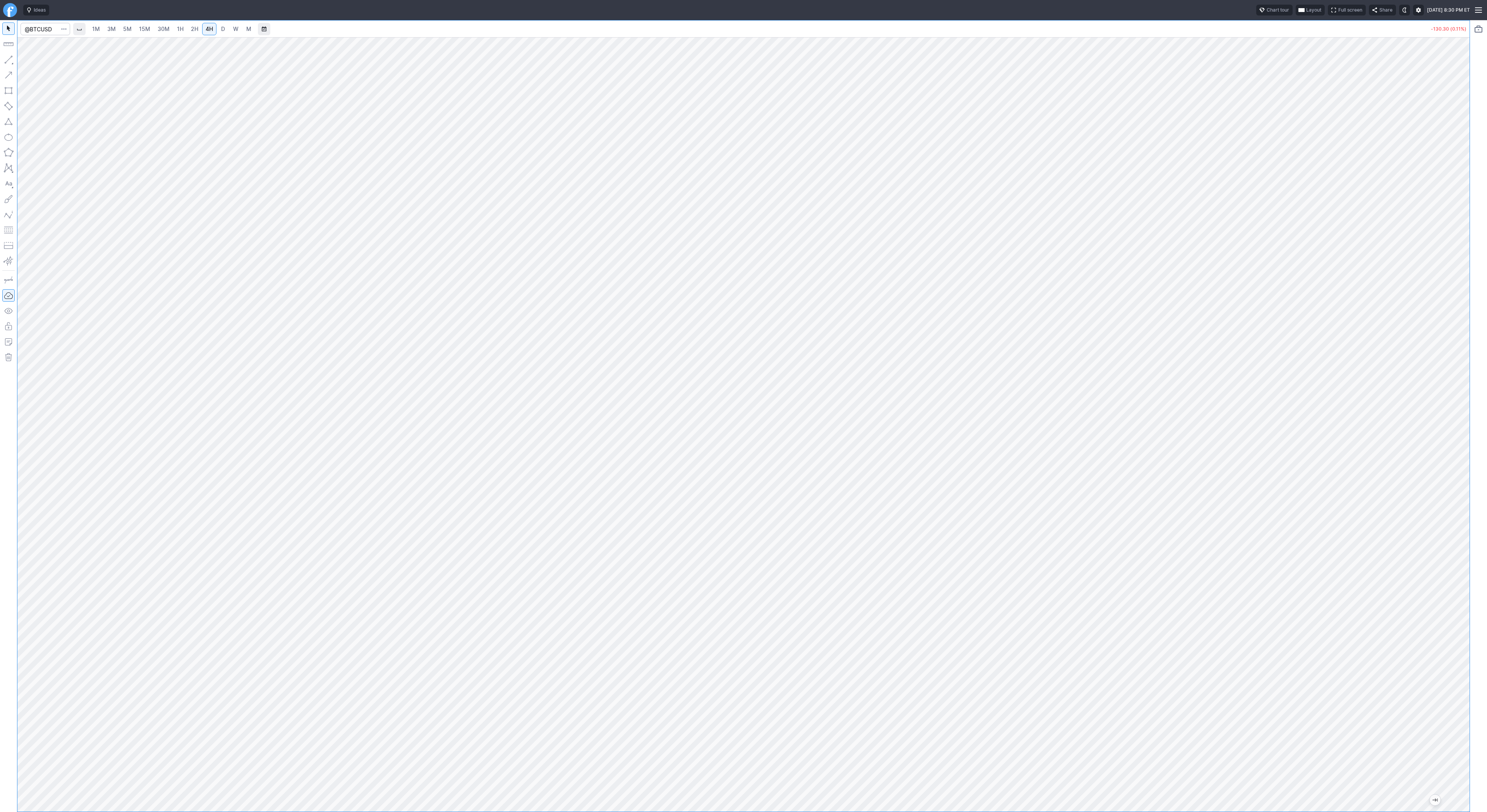
click at [221, 28] on span "D" at bounding box center [223, 28] width 4 height 6
click at [192, 29] on span "2H" at bounding box center [195, 28] width 8 height 6
click at [207, 29] on span "4H" at bounding box center [209, 28] width 8 height 6
click at [227, 30] on link "D" at bounding box center [223, 29] width 12 height 12
click at [30, 61] on span "Line" at bounding box center [45, 61] width 31 height 8
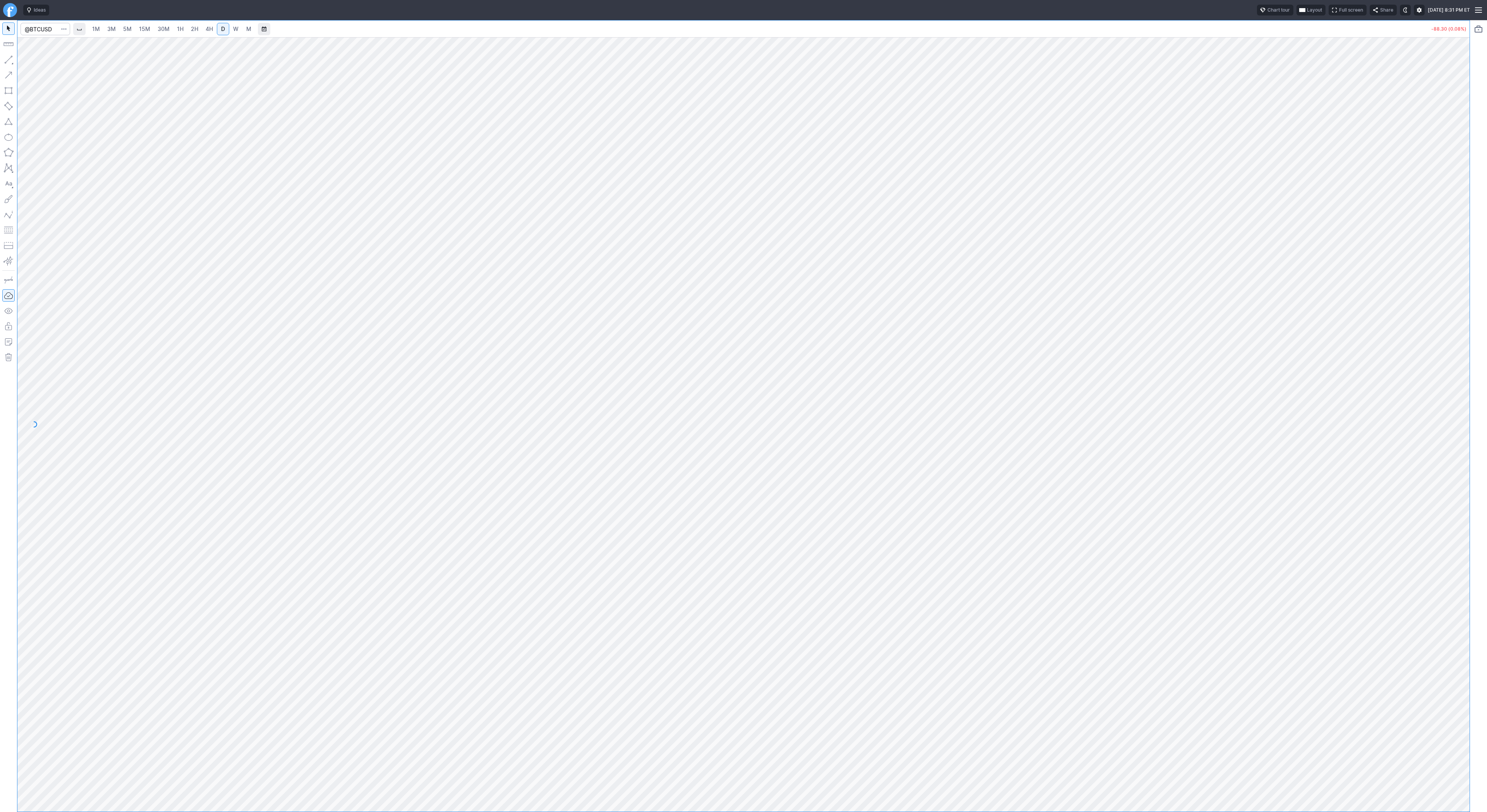
click at [6, 61] on button "button" at bounding box center [8, 59] width 12 height 12
click at [37, 61] on span "Line" at bounding box center [45, 61] width 31 height 8
click at [44, 62] on span "Line" at bounding box center [45, 61] width 31 height 8
click at [9, 56] on button "button" at bounding box center [8, 59] width 12 height 12
click at [8, 61] on button "button" at bounding box center [8, 59] width 12 height 12
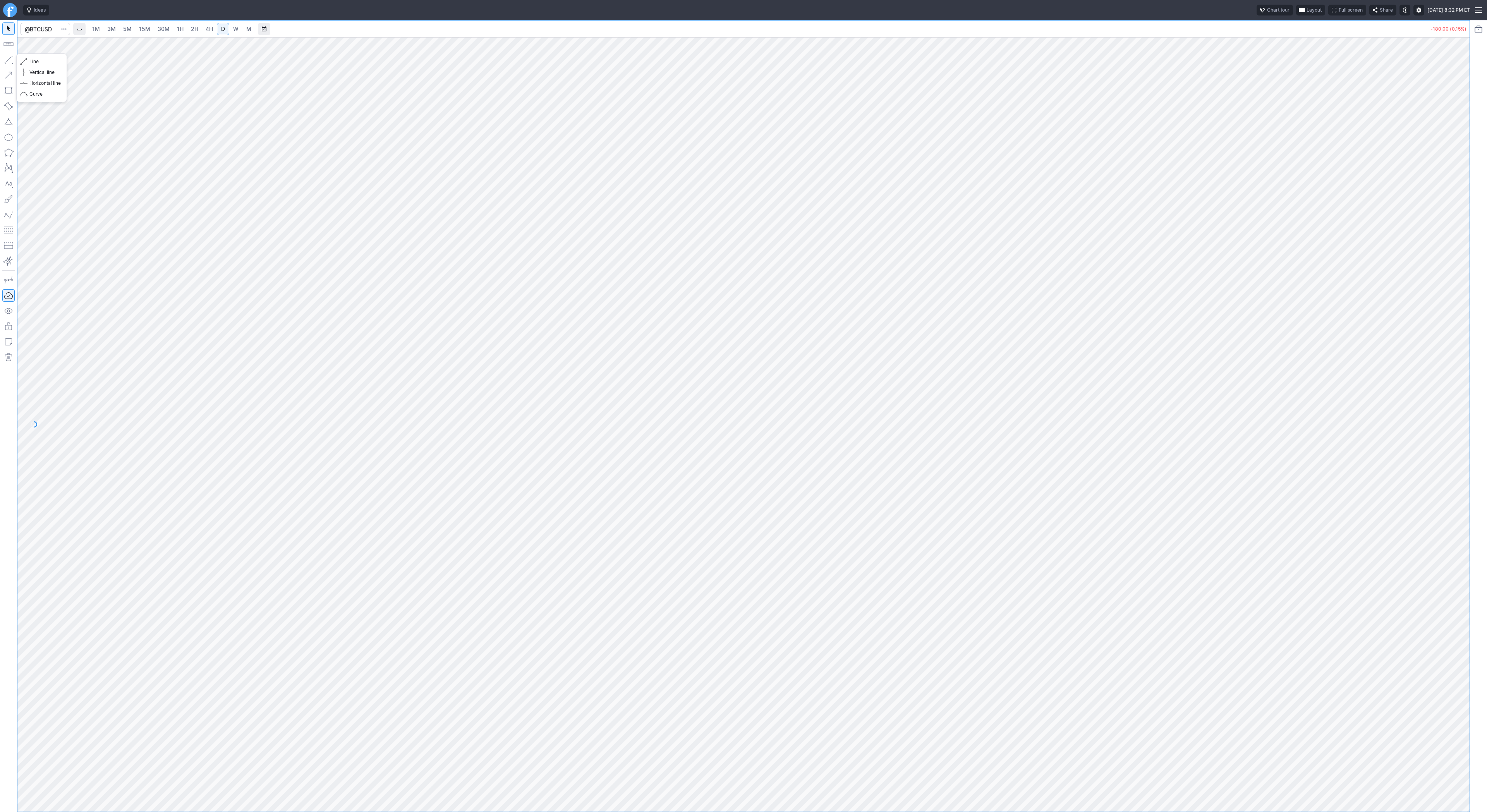
click at [8, 59] on button "button" at bounding box center [8, 59] width 12 height 12
click at [8, 59] on button "button" at bounding box center [8, 59] width 12 height 12
click at [211, 29] on span "4H" at bounding box center [209, 28] width 8 height 6
click at [222, 28] on span "D" at bounding box center [223, 28] width 4 height 6
click at [128, 27] on span "5M" at bounding box center [127, 28] width 9 height 6
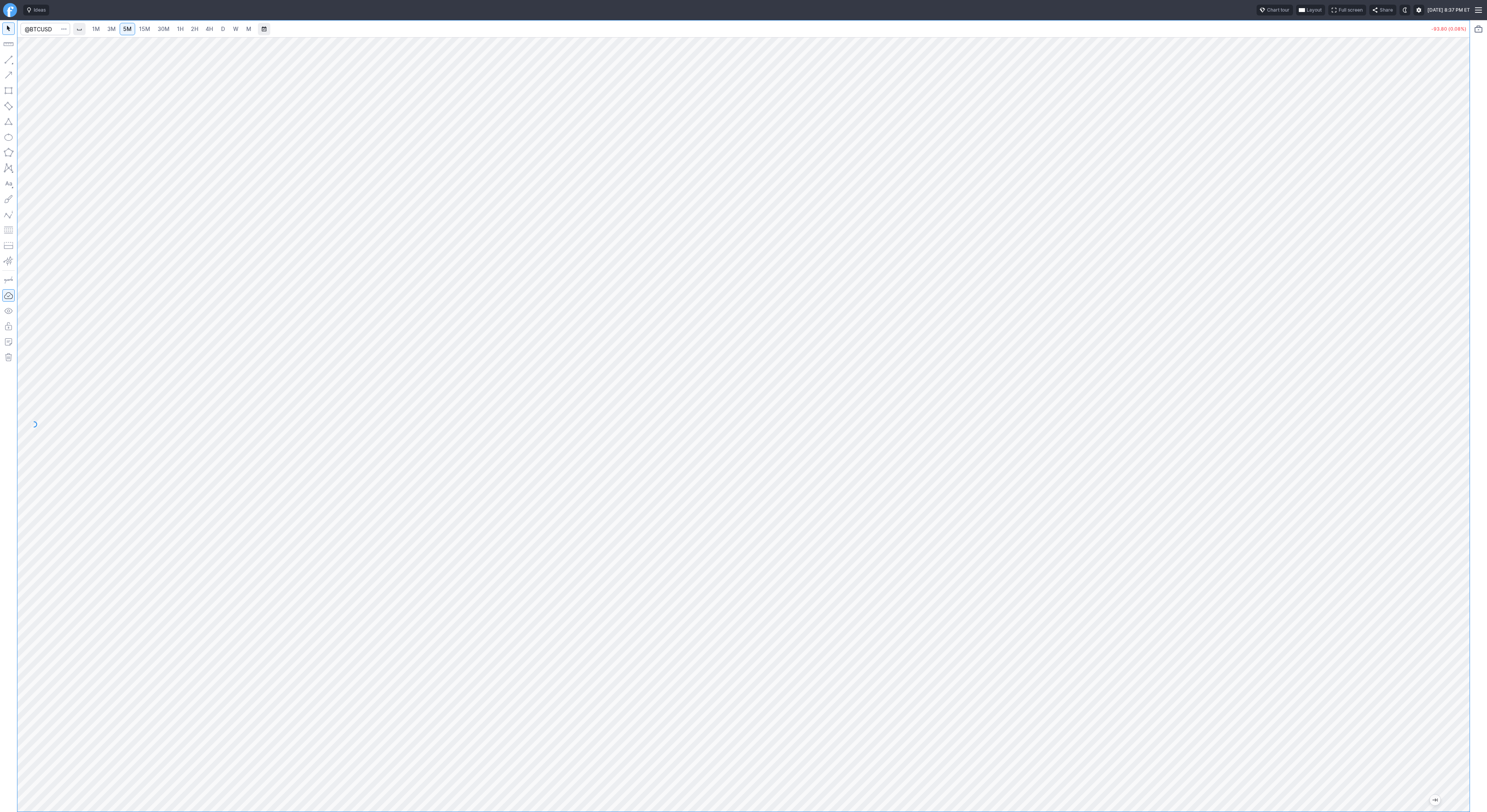
click at [174, 32] on link "1H" at bounding box center [180, 29] width 13 height 12
click at [113, 28] on span "3M" at bounding box center [111, 28] width 9 height 6
click at [181, 30] on span "1H" at bounding box center [180, 28] width 6 height 6
click at [3, 60] on button "button" at bounding box center [8, 59] width 12 height 12
click at [12, 63] on button "button" at bounding box center [8, 59] width 12 height 12
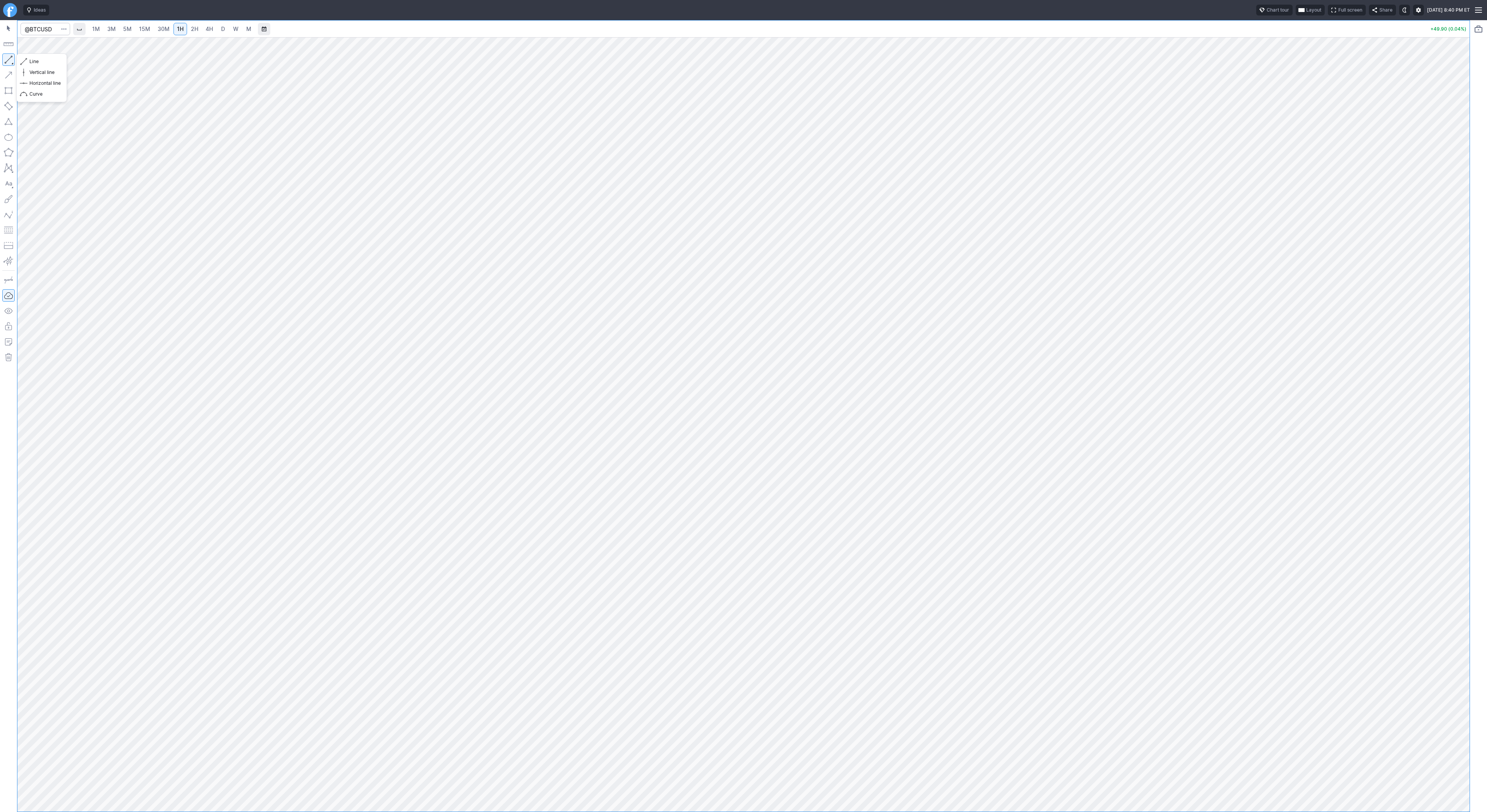
click at [8, 57] on button "button" at bounding box center [8, 59] width 12 height 12
click at [42, 62] on span "Line" at bounding box center [45, 61] width 31 height 8
click at [33, 59] on span "Line" at bounding box center [45, 61] width 31 height 8
click at [12, 61] on button "button" at bounding box center [8, 59] width 12 height 12
click at [47, 31] on input "Search" at bounding box center [46, 29] width 50 height 12
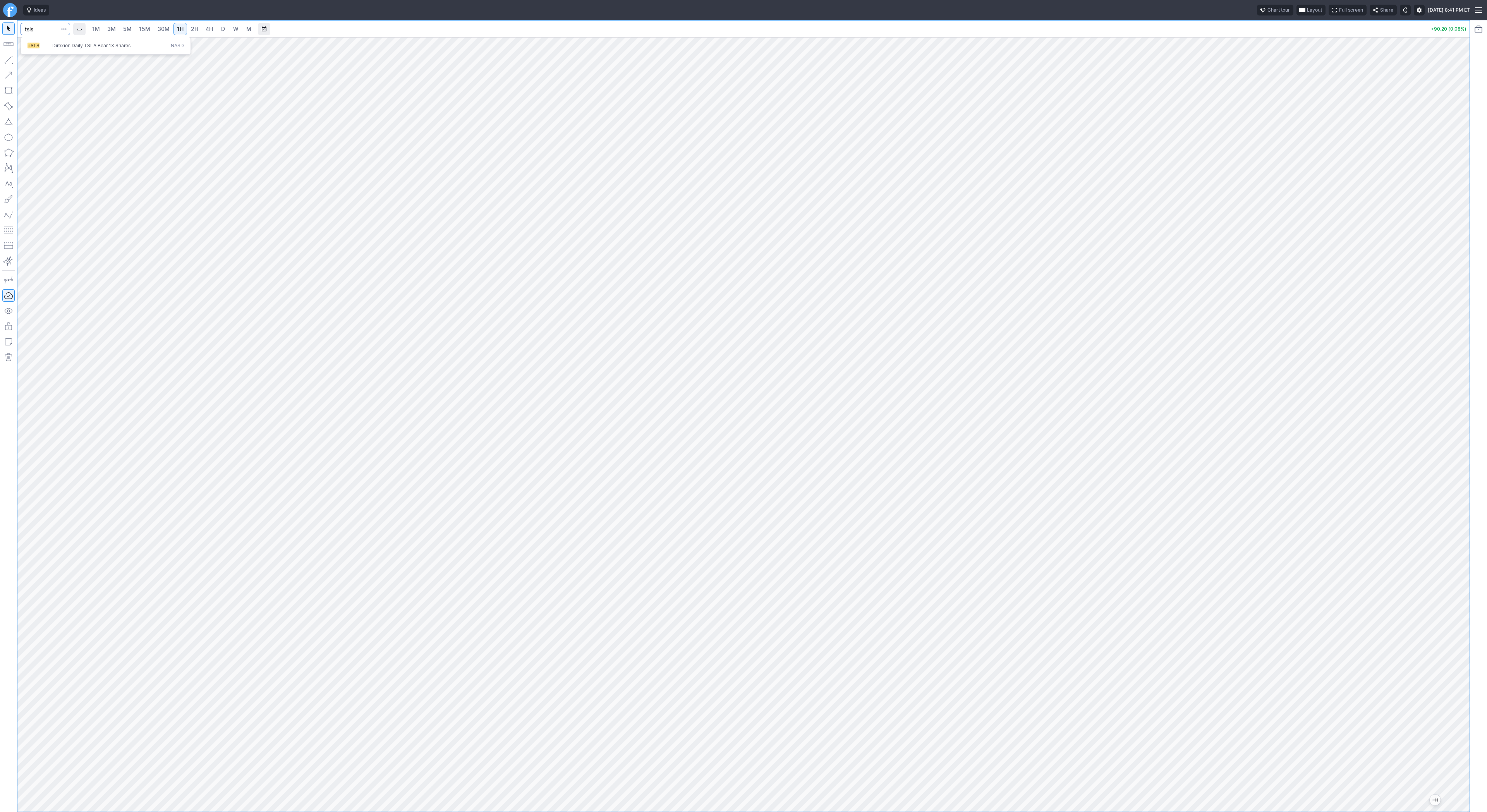
type input "tsls"
click at [49, 43] on span "TSLS" at bounding box center [40, 46] width 25 height 6
drag, startPoint x: 25, startPoint y: 61, endPoint x: 32, endPoint y: 70, distance: 11.4
click at [25, 61] on span "button" at bounding box center [25, 61] width 5 height 11
click at [24, 58] on span "button" at bounding box center [25, 61] width 5 height 11
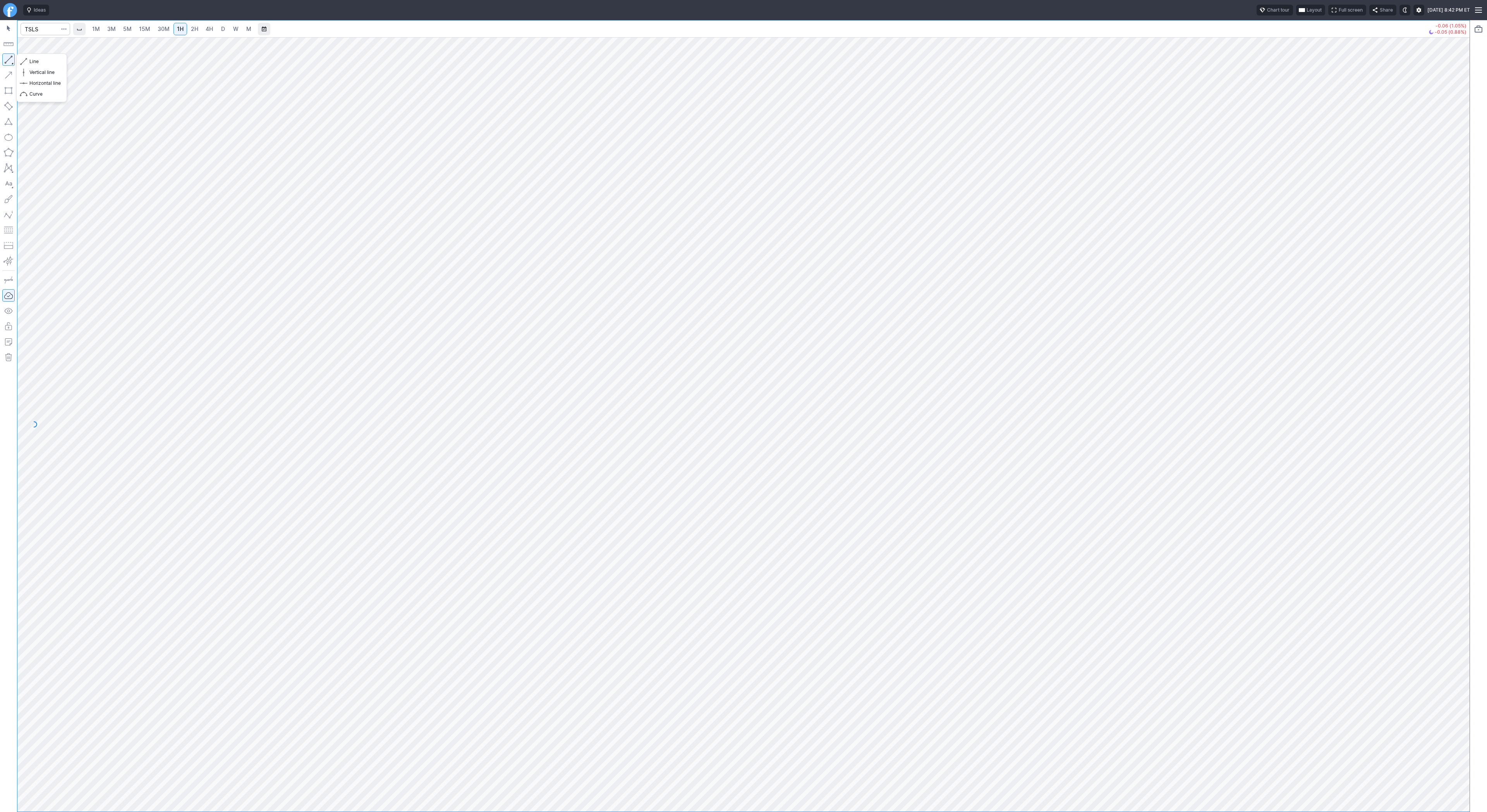
click at [10, 59] on button "button" at bounding box center [8, 59] width 12 height 12
click at [39, 64] on span "Line" at bounding box center [45, 61] width 31 height 8
click at [1456, 679] on div at bounding box center [744, 424] width 1452 height 774
drag, startPoint x: 1456, startPoint y: 683, endPoint x: 1454, endPoint y: 694, distance: 11.2
click at [1454, 695] on div at bounding box center [1462, 422] width 16 height 755
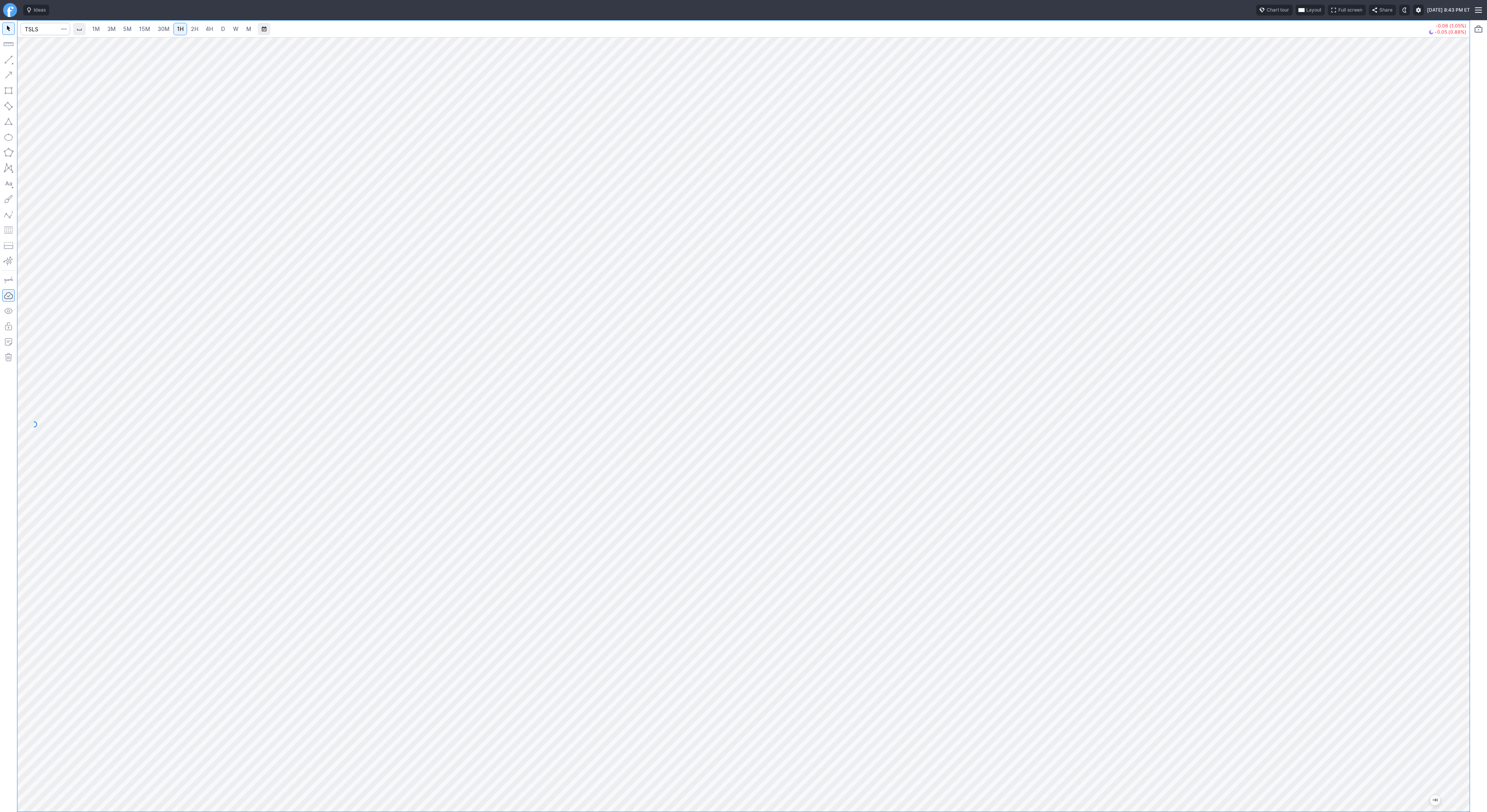
click at [1444, 401] on div at bounding box center [744, 424] width 1452 height 774
click at [10, 58] on button "button" at bounding box center [8, 59] width 12 height 12
click at [35, 59] on span "Line" at bounding box center [45, 61] width 31 height 8
click at [5, 59] on button "button" at bounding box center [8, 59] width 12 height 12
click at [10, 59] on button "button" at bounding box center [8, 59] width 12 height 12
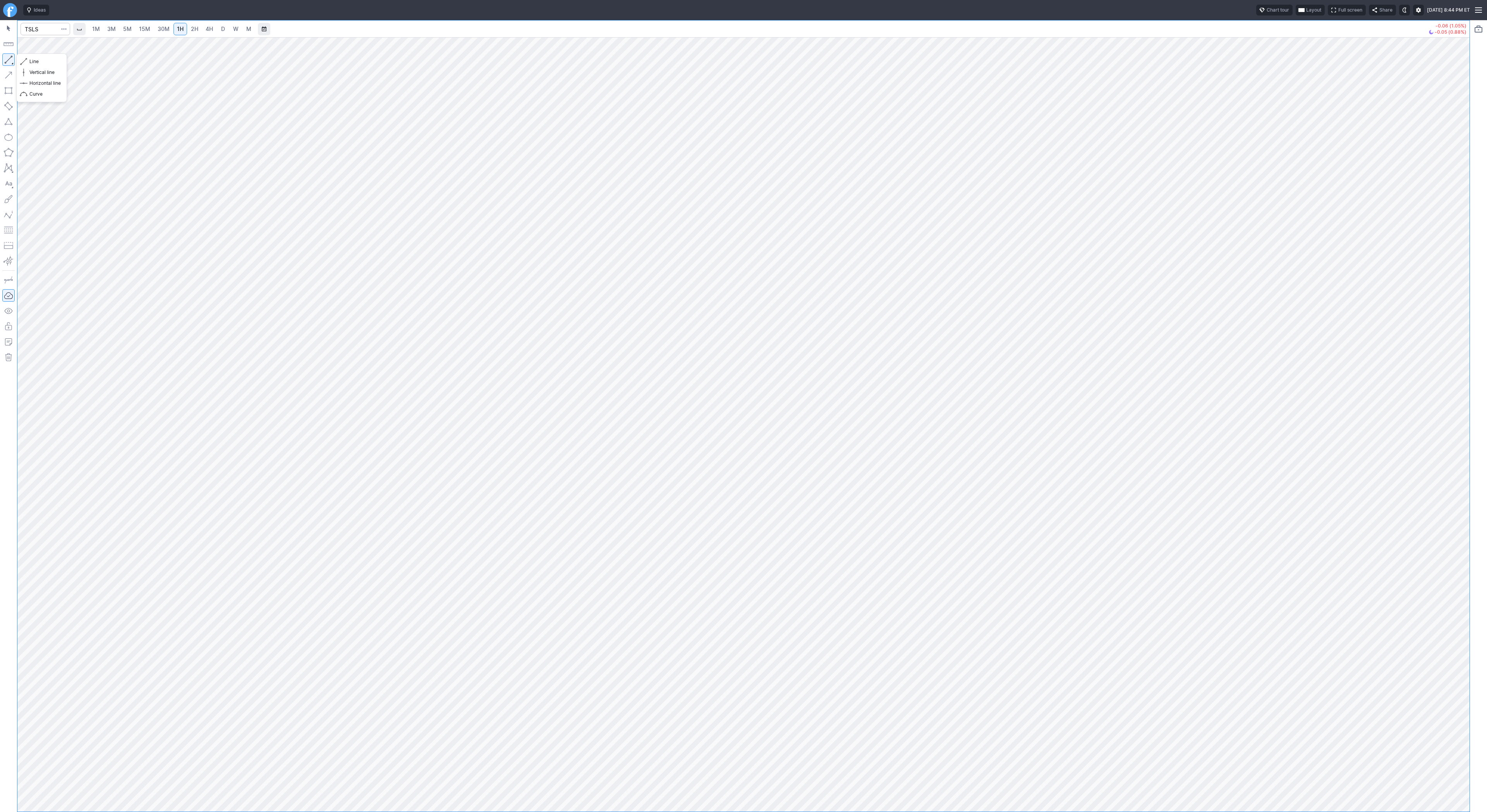
click at [10, 61] on button "button" at bounding box center [8, 59] width 12 height 12
click at [15, 62] on div at bounding box center [9, 416] width 17 height 792
click at [36, 58] on span "Line" at bounding box center [45, 61] width 31 height 8
click at [9, 59] on button "button" at bounding box center [8, 59] width 12 height 12
click at [9, 58] on button "button" at bounding box center [8, 59] width 12 height 12
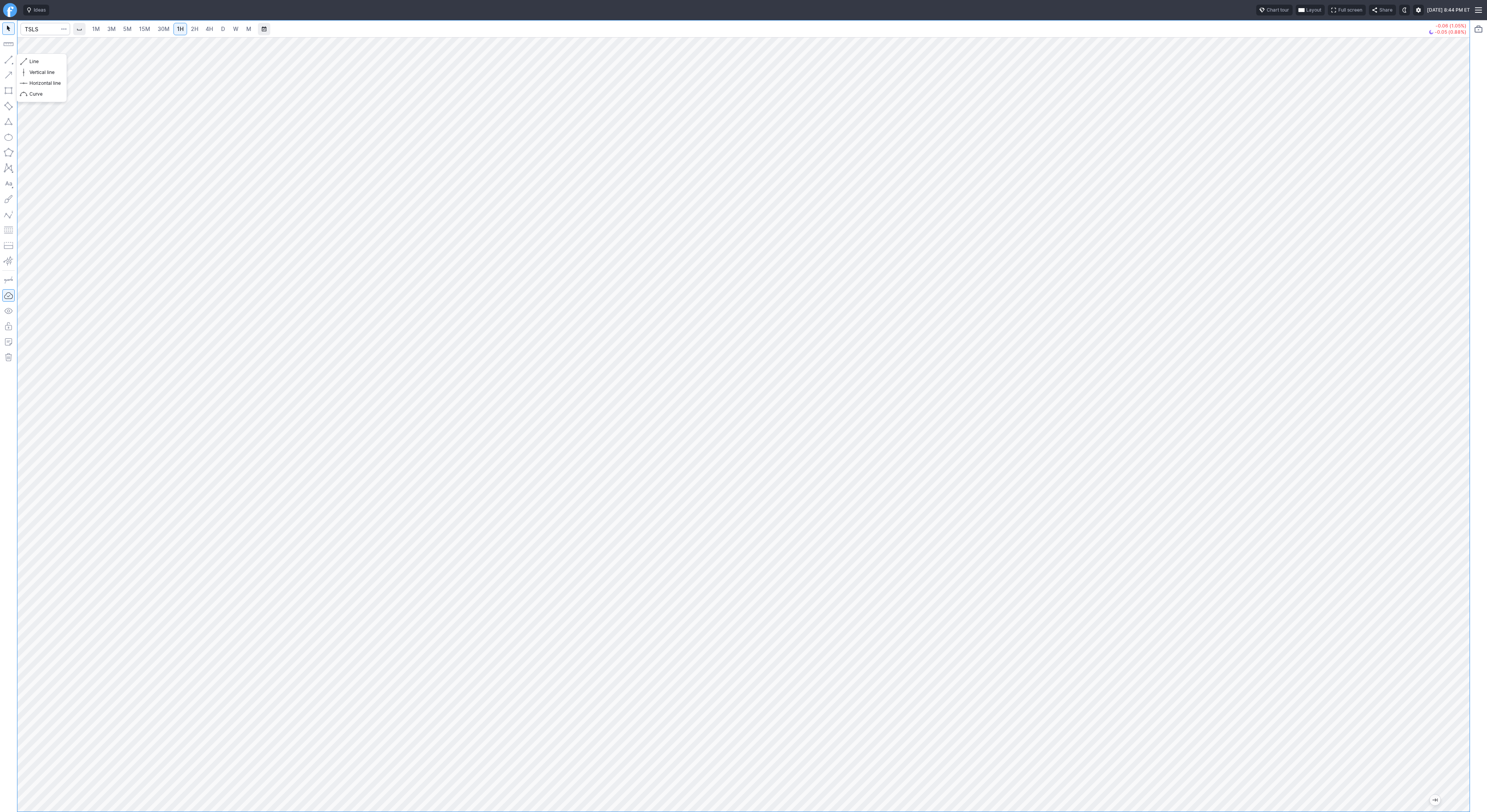
click at [7, 61] on button "button" at bounding box center [8, 59] width 12 height 12
click at [6, 59] on button "button" at bounding box center [8, 59] width 12 height 12
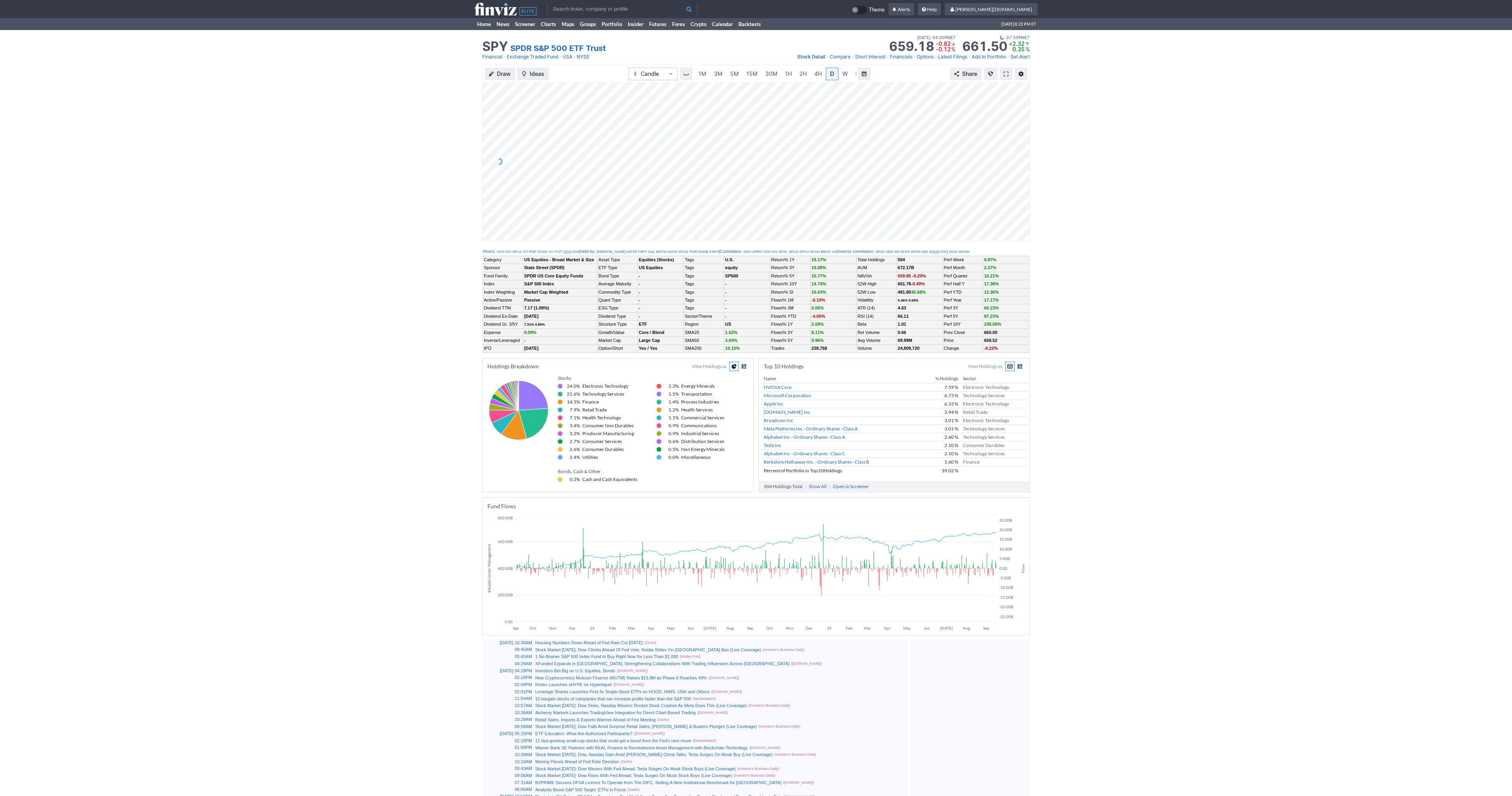
scroll to position [0, 8]
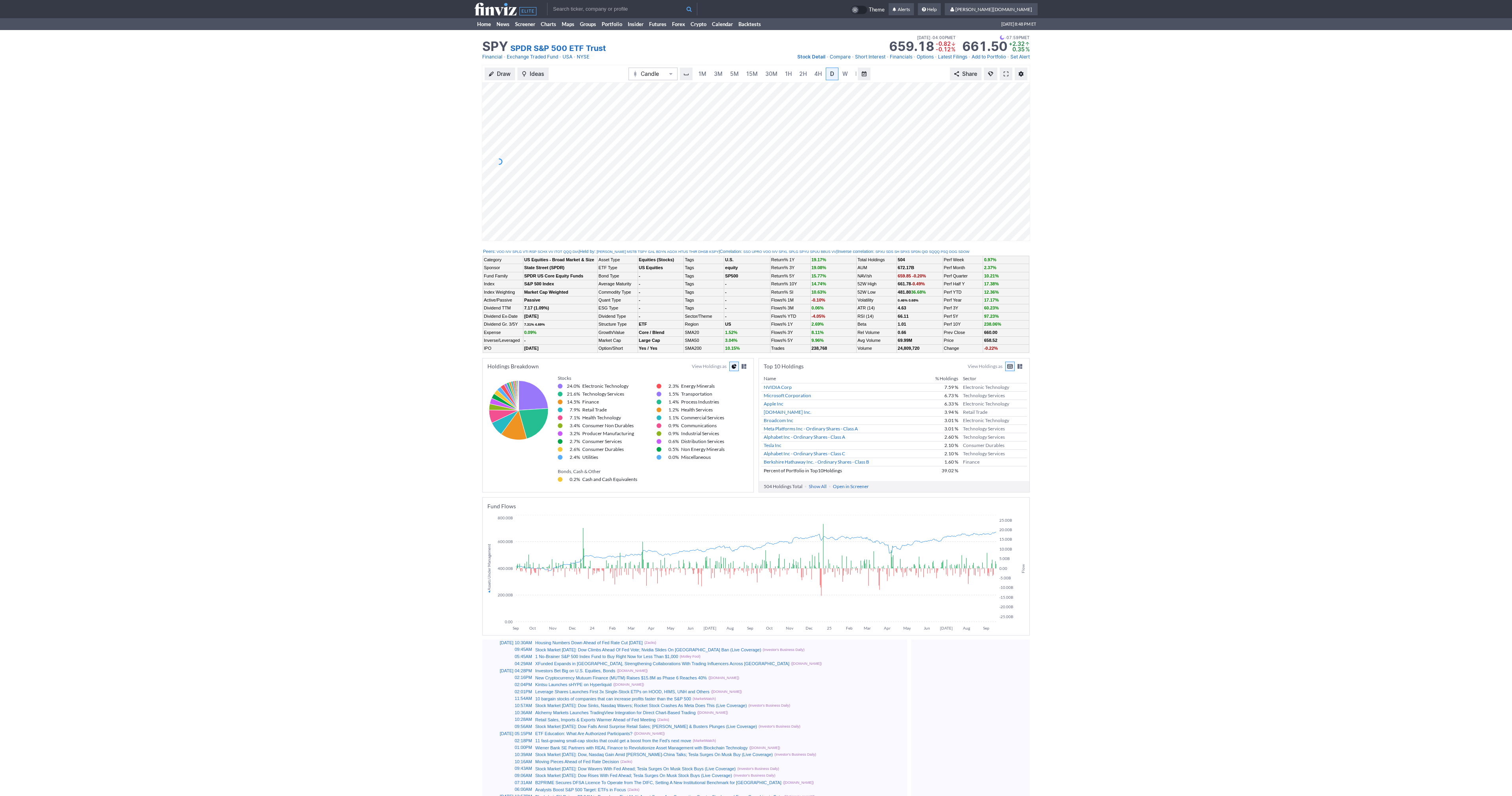
scroll to position [0, 8]
